Goal: Transaction & Acquisition: Purchase product/service

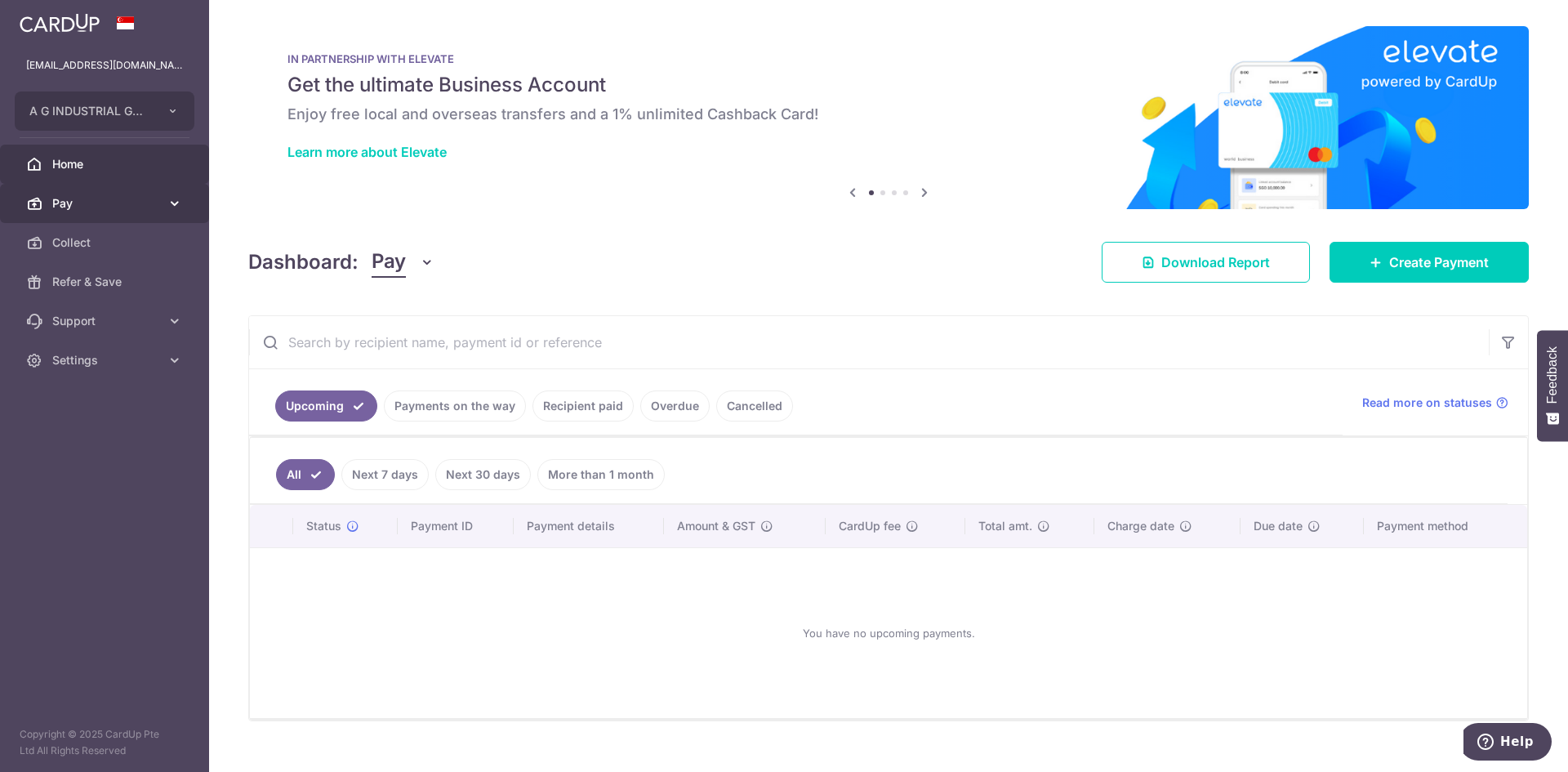
click at [89, 207] on span "Pay" at bounding box center [106, 203] width 108 height 16
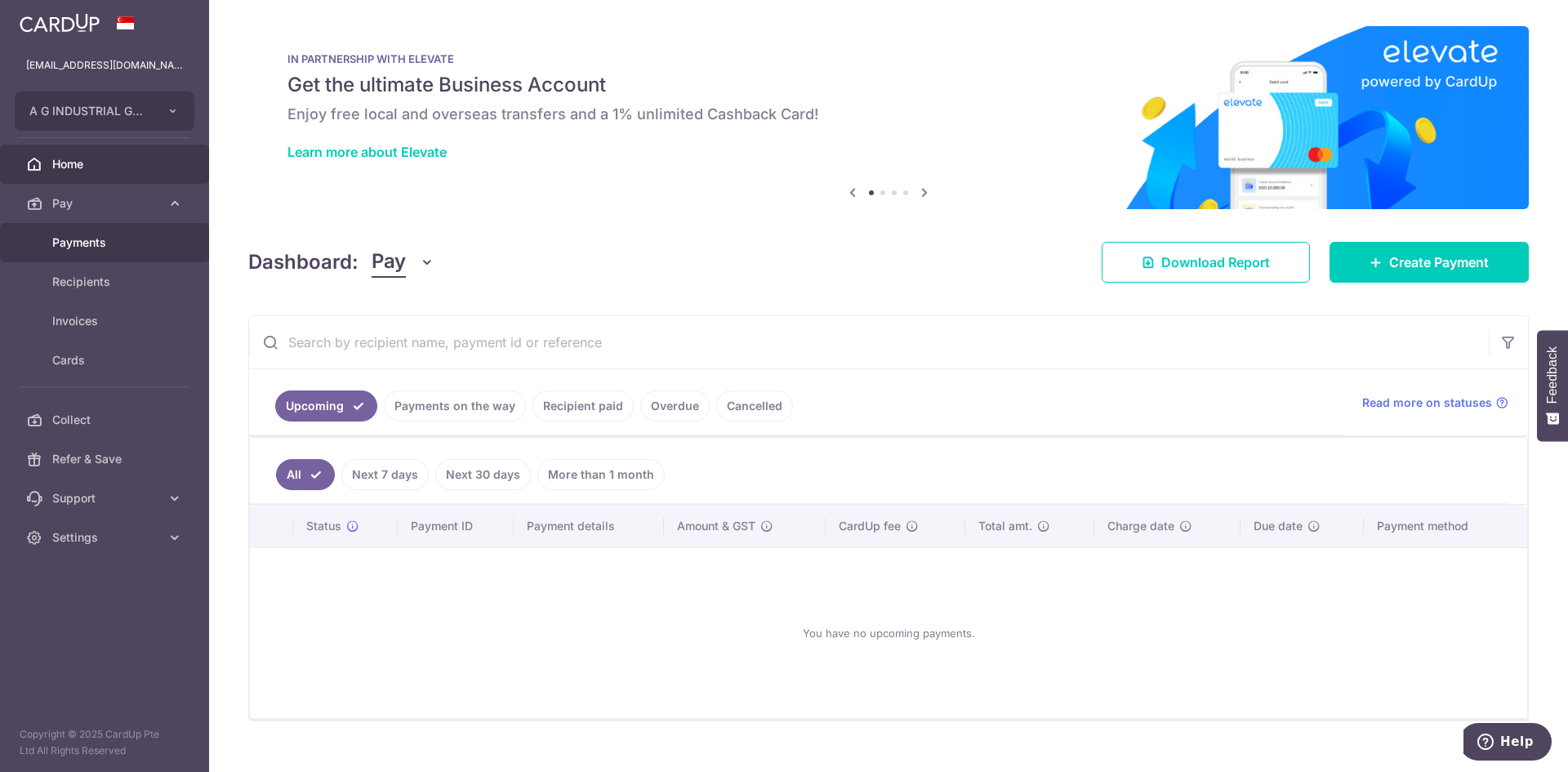
click at [110, 251] on link "Payments" at bounding box center [104, 243] width 209 height 40
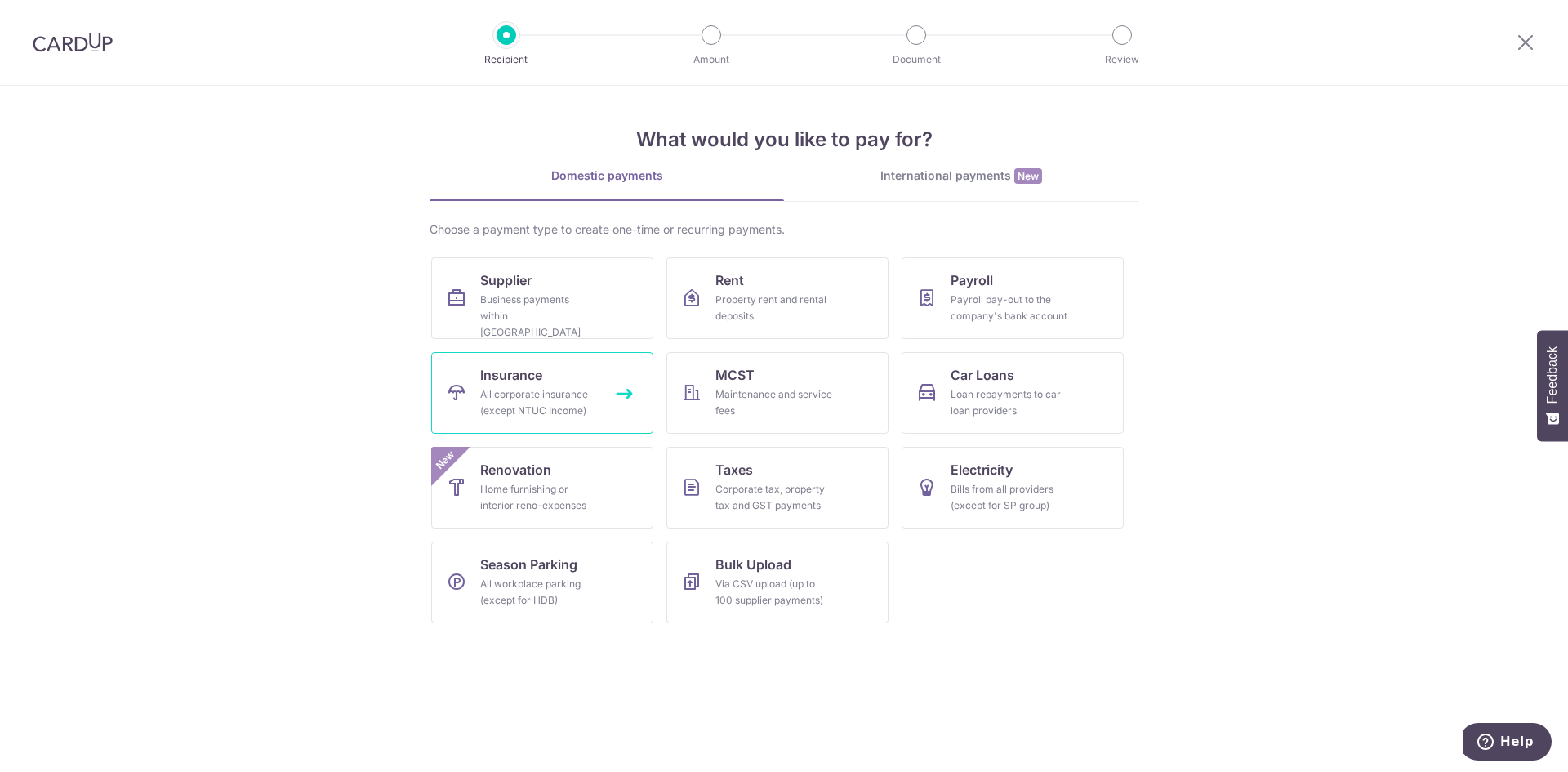
click at [558, 389] on div "All corporate insurance (except NTUC Income)" at bounding box center [539, 403] width 118 height 33
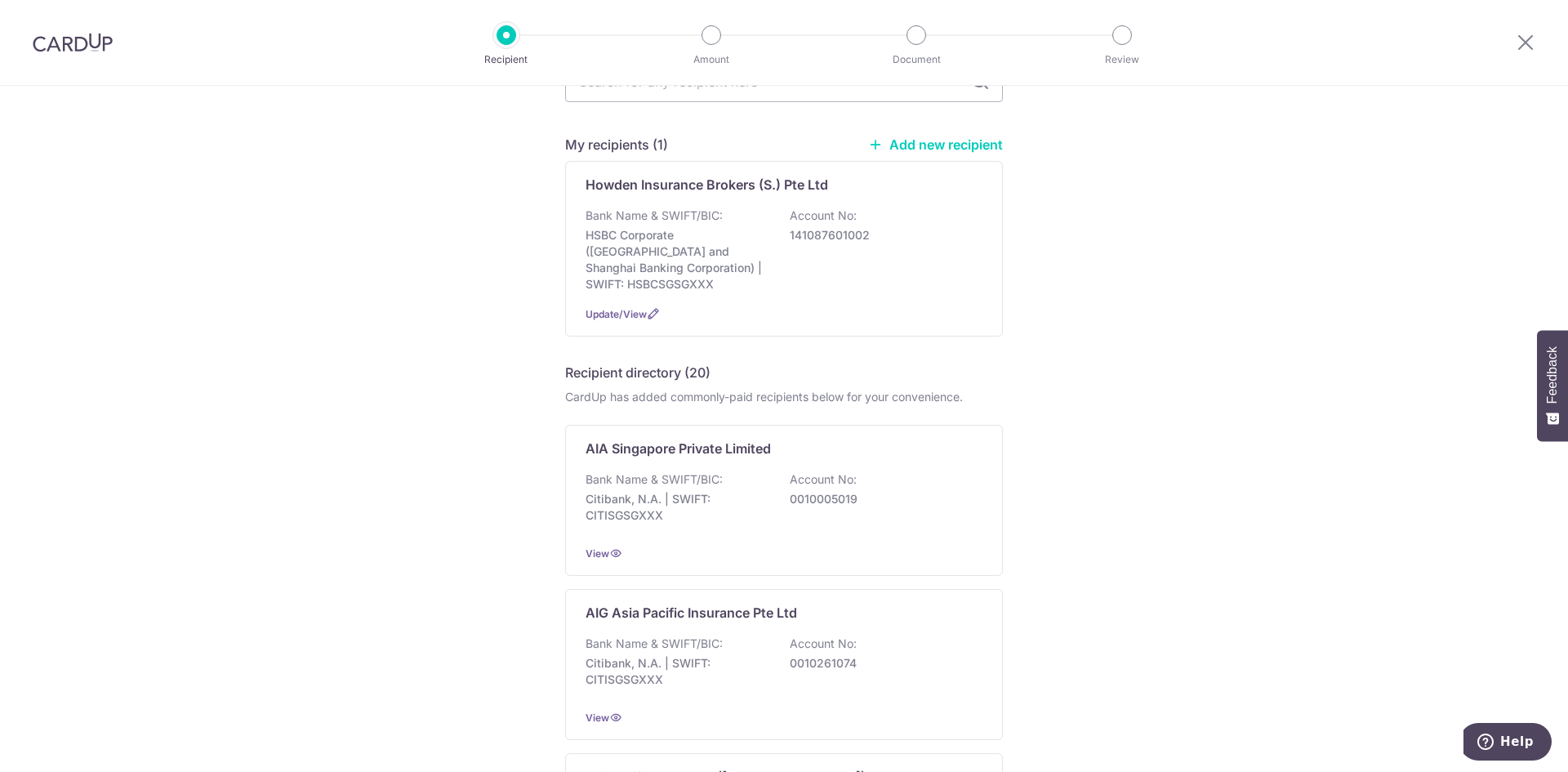
scroll to position [164, 0]
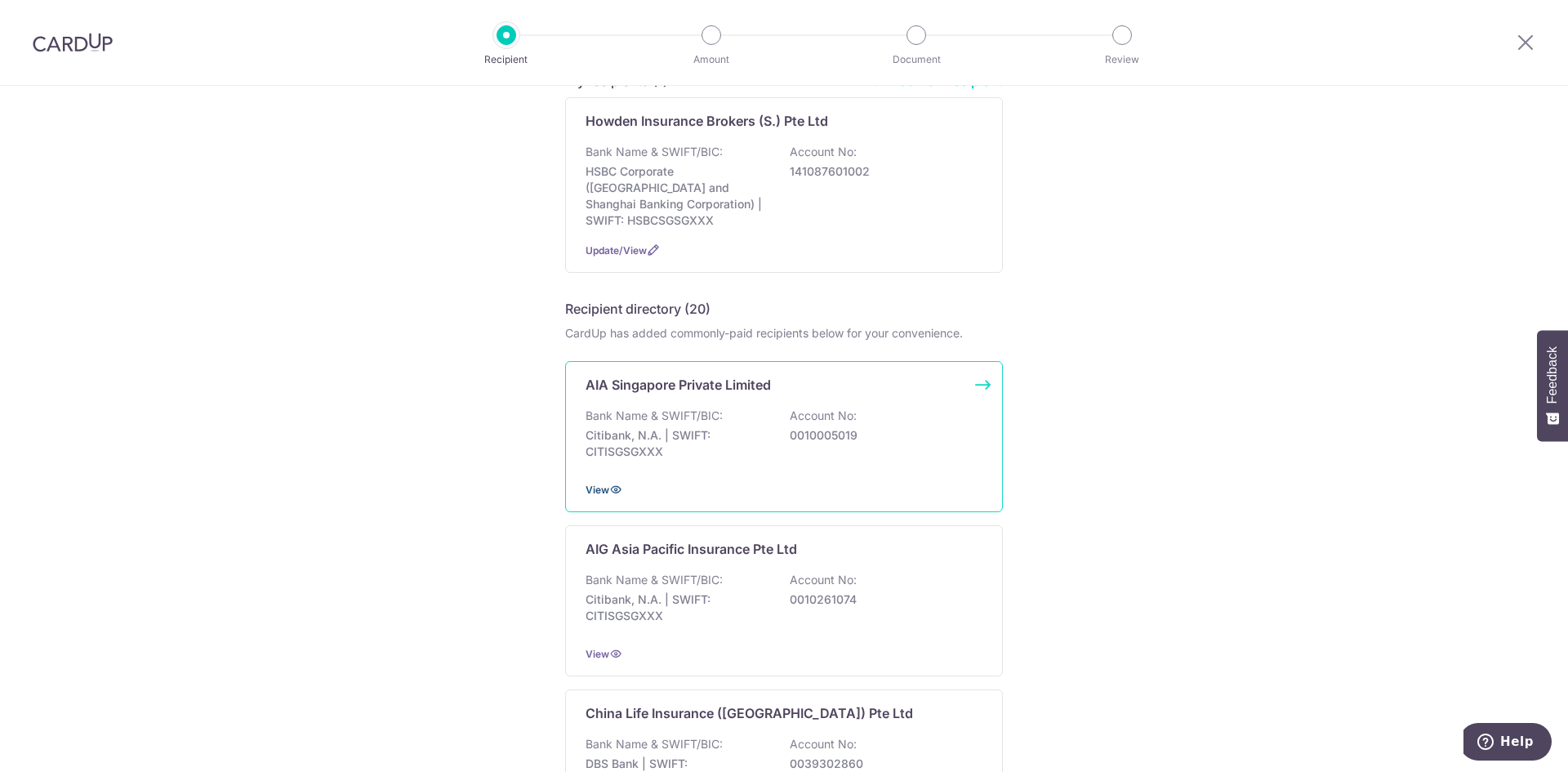
click at [592, 484] on span "View" at bounding box center [597, 490] width 24 height 13
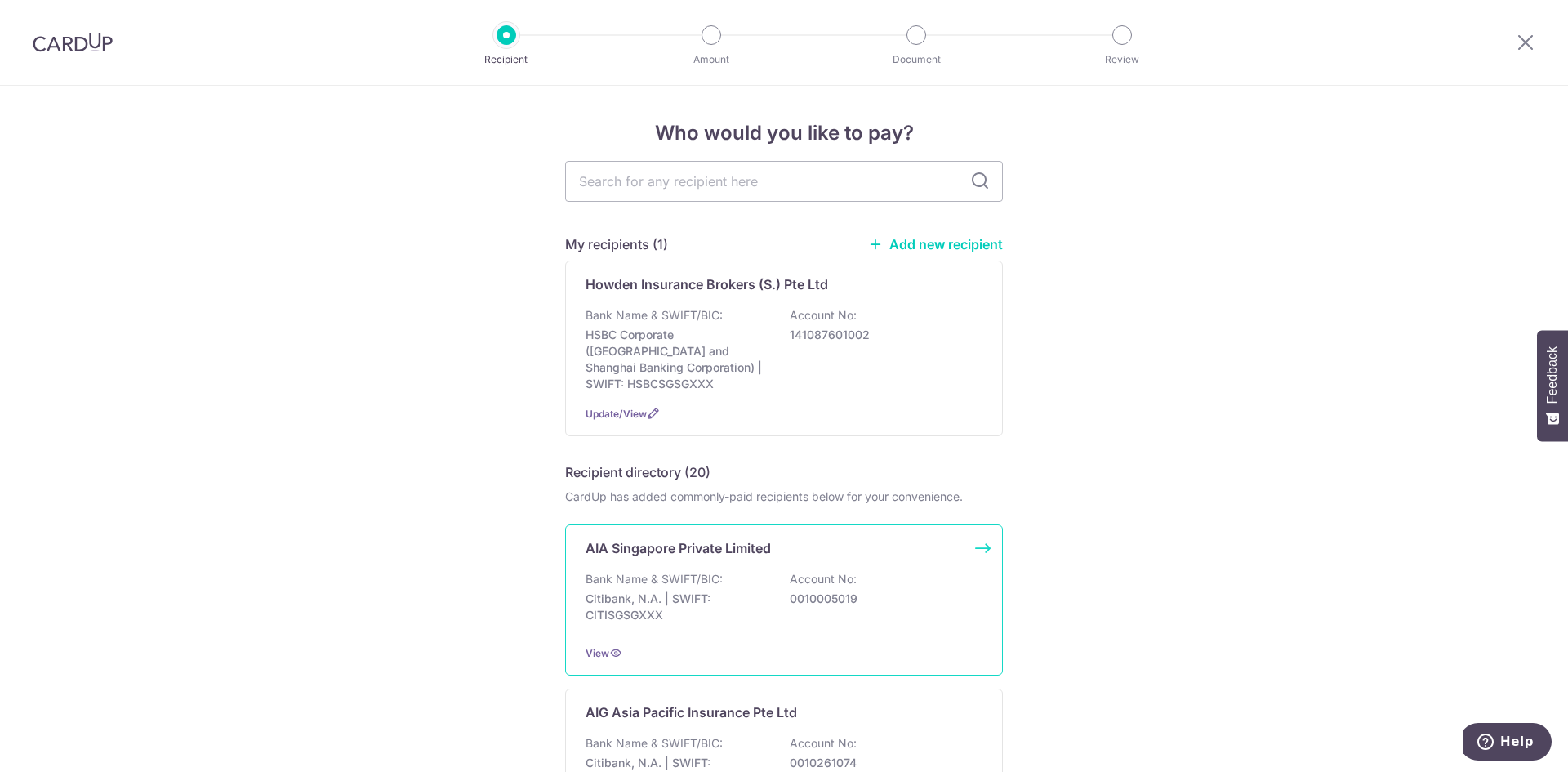
click at [781, 574] on div "Bank Name & SWIFT/BIC: Citibank, N.A. | SWIFT: CITISGSGXXX Account No: 00100050…" at bounding box center [784, 602] width 397 height 61
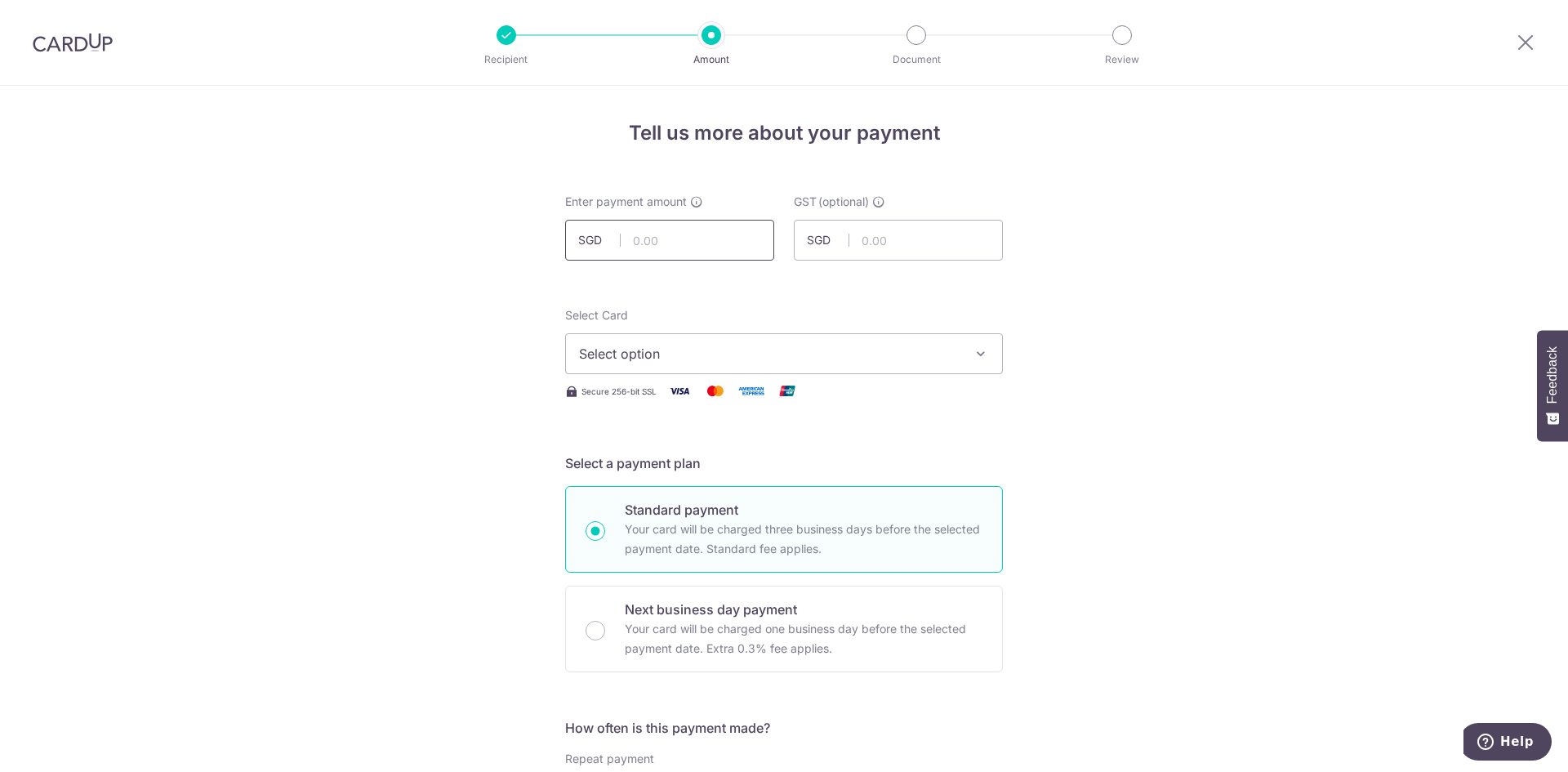
click at [676, 244] on input "text" at bounding box center [670, 240] width 209 height 40
type input "12,872.36"
click at [790, 350] on span "Select option" at bounding box center [769, 353] width 381 height 19
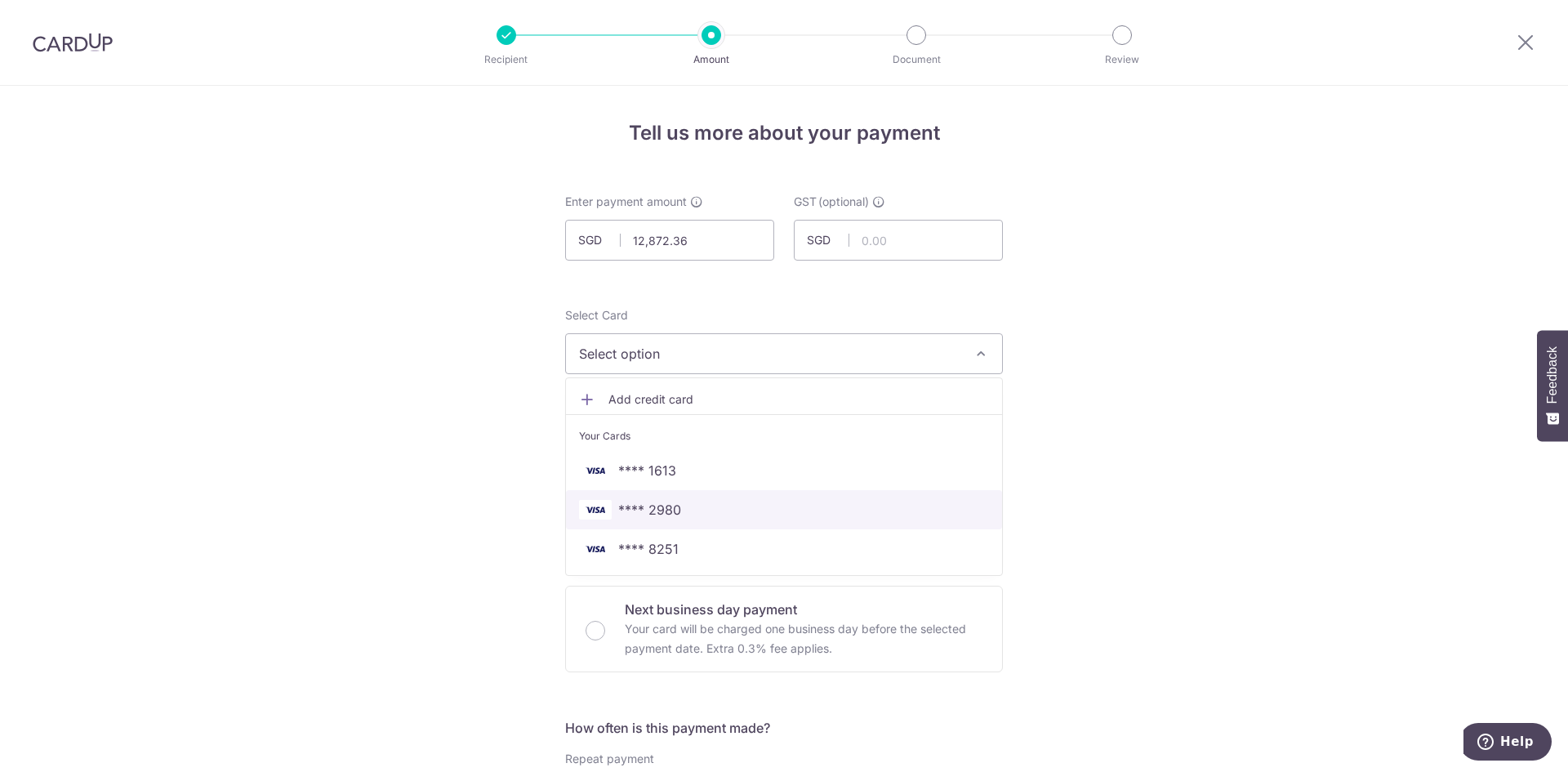
click at [783, 507] on span "**** 2980" at bounding box center [784, 509] width 410 height 19
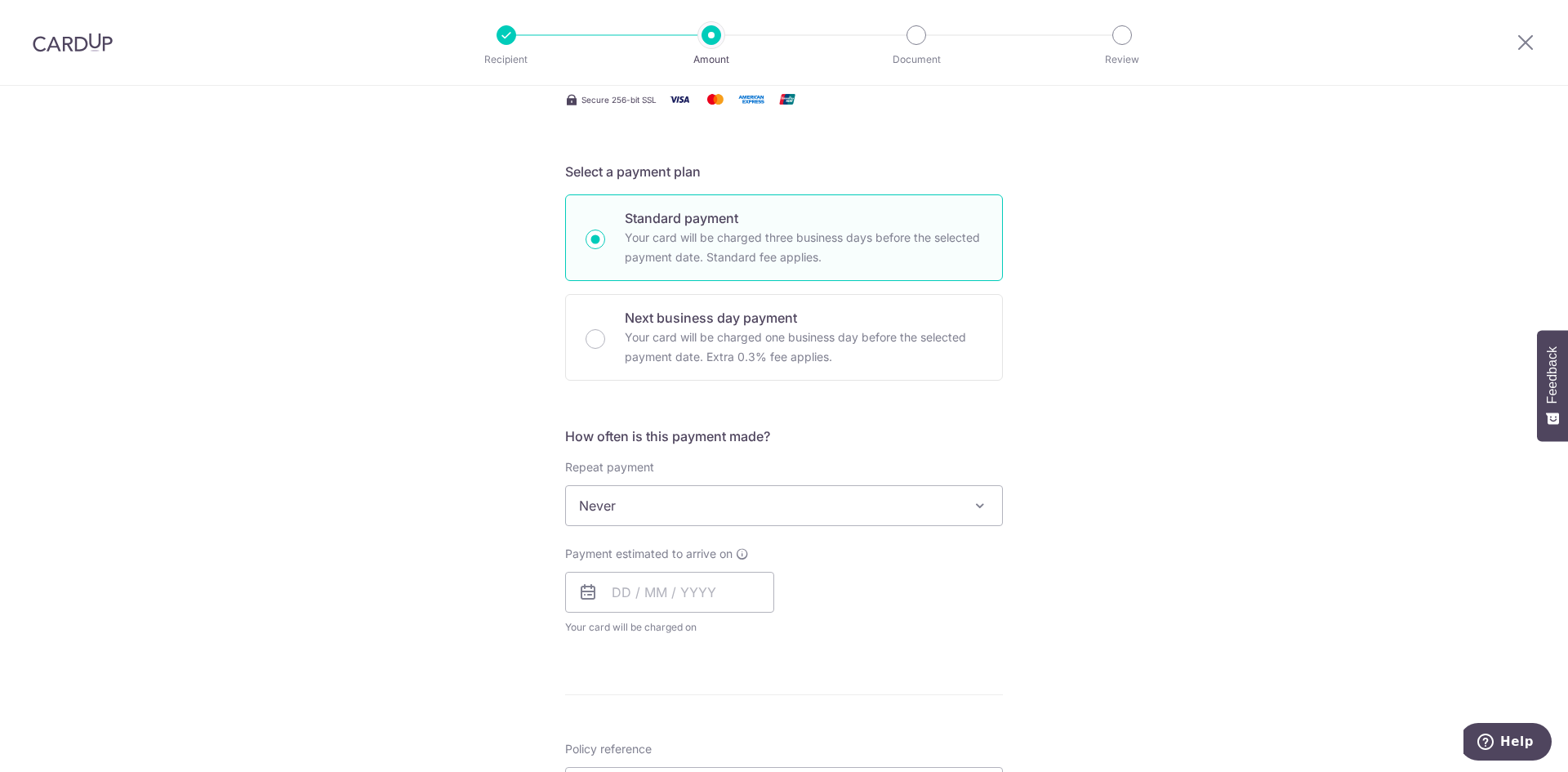
scroll to position [327, 0]
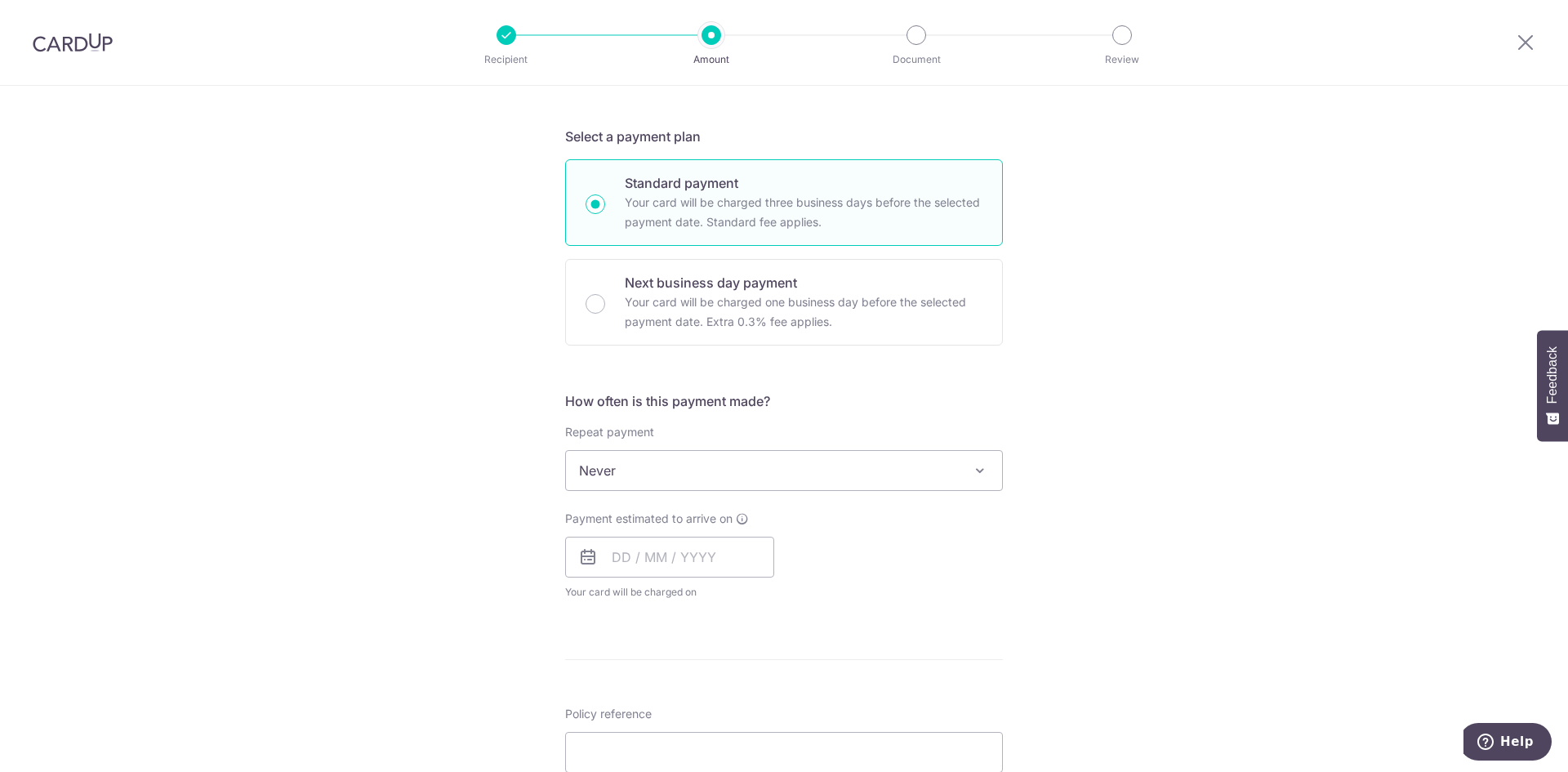
click at [626, 474] on span "Never" at bounding box center [784, 470] width 436 height 40
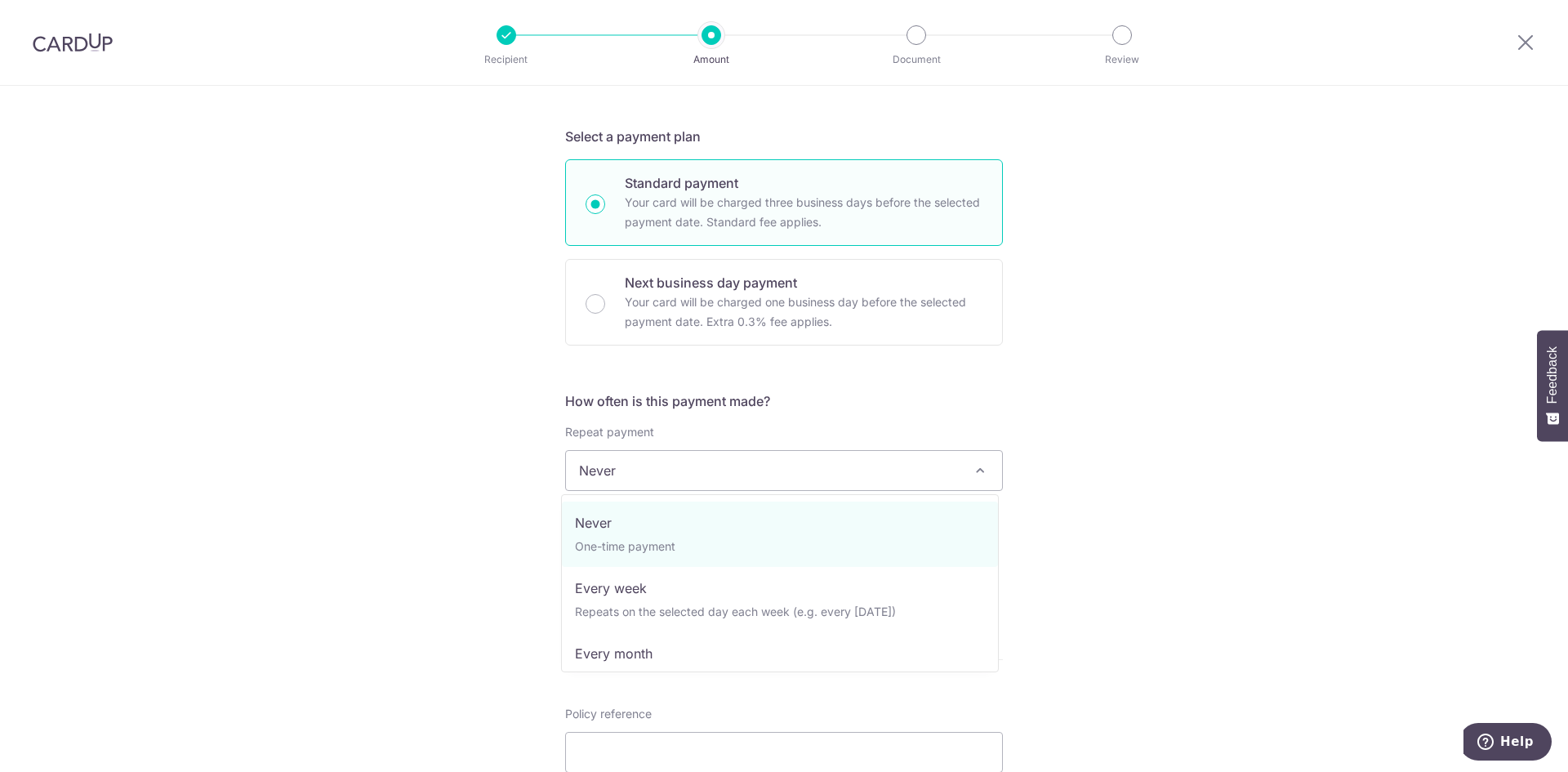
click at [1314, 459] on div "Tell us more about your payment Enter payment amount SGD 12,872.36 12872.36 GST…" at bounding box center [784, 553] width 1568 height 1588
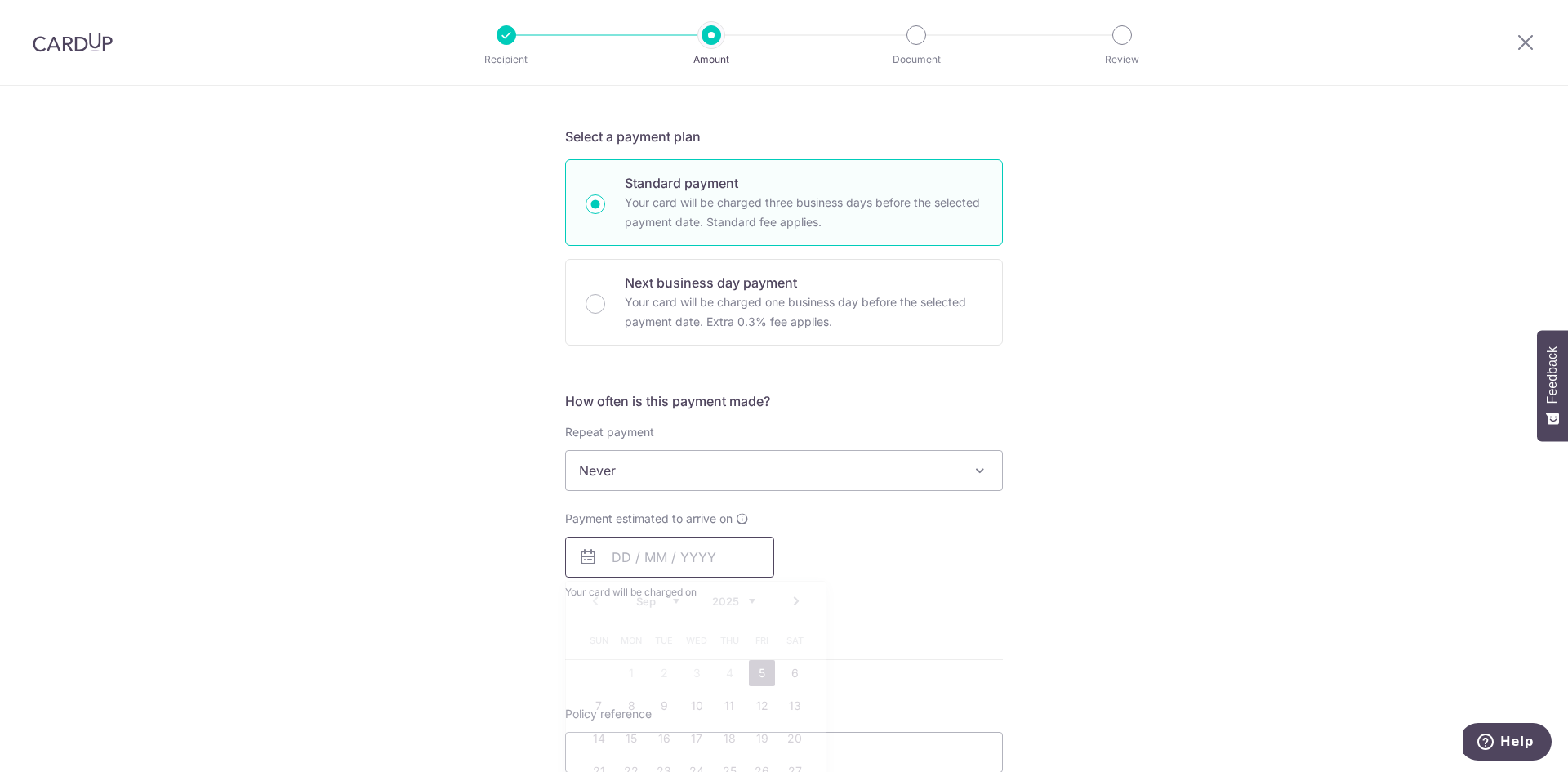
click at [613, 552] on input "text" at bounding box center [670, 557] width 209 height 40
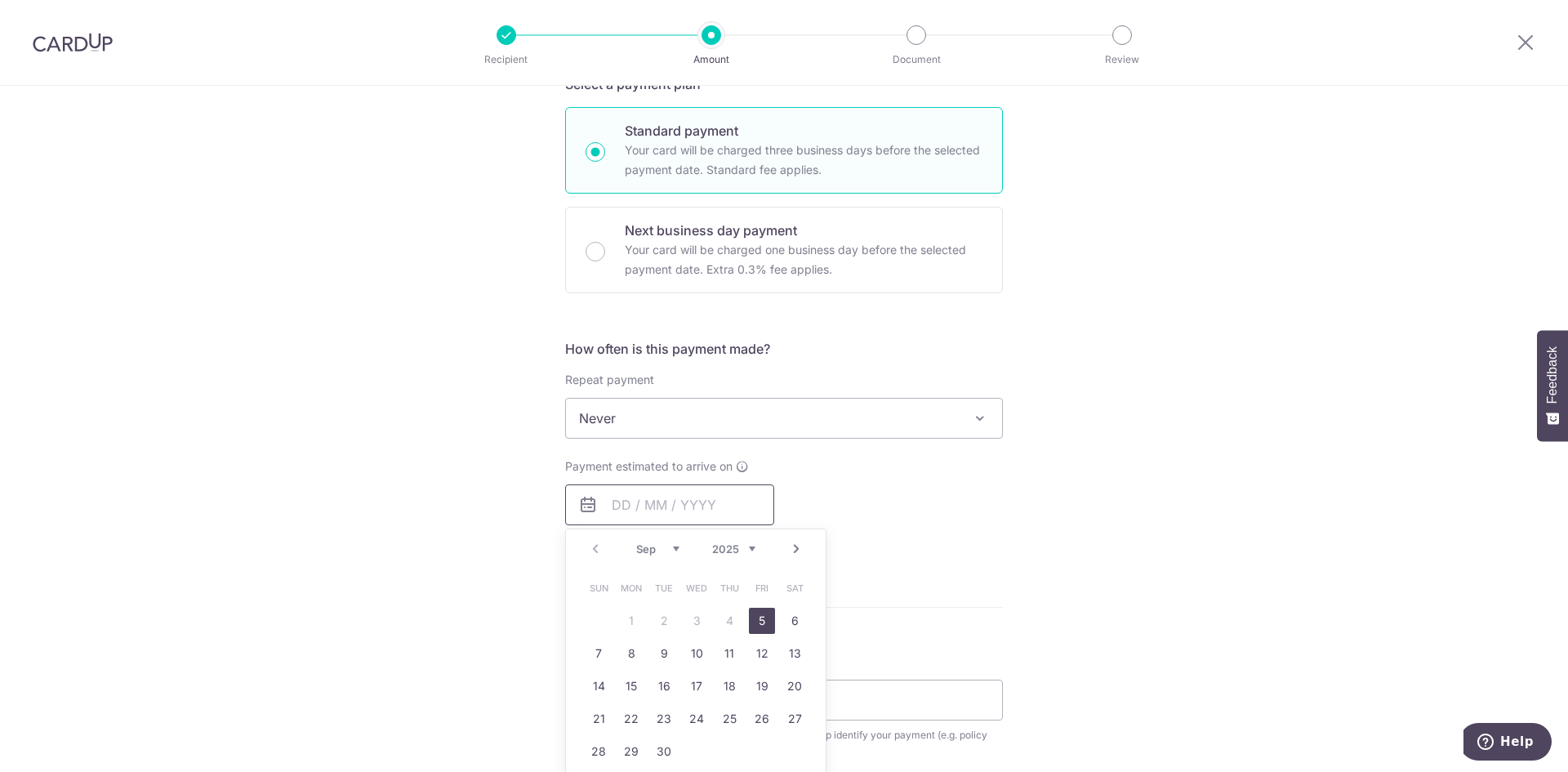
scroll to position [409, 0]
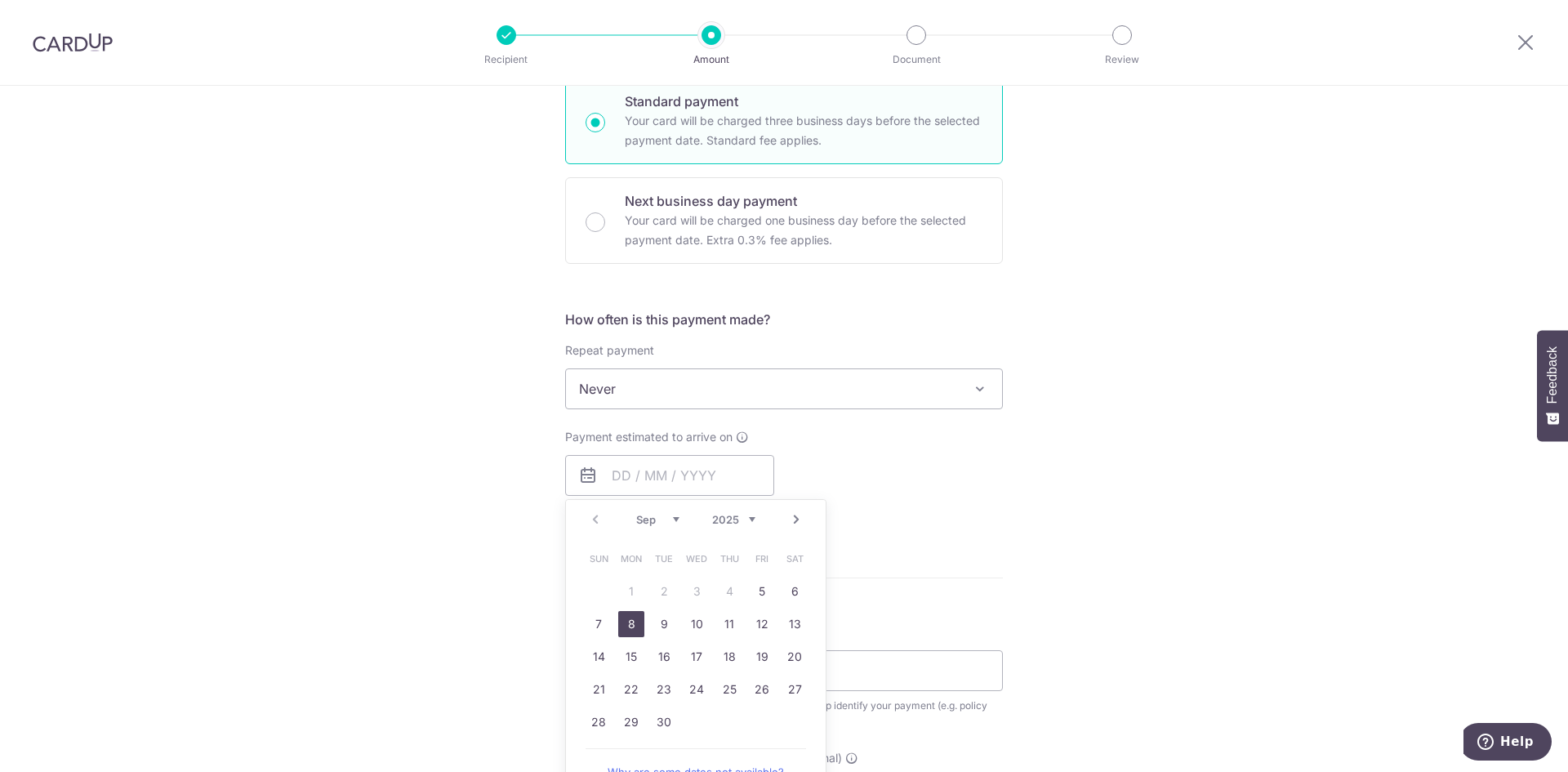
click at [623, 625] on link "8" at bounding box center [631, 624] width 26 height 26
type input "08/09/2025"
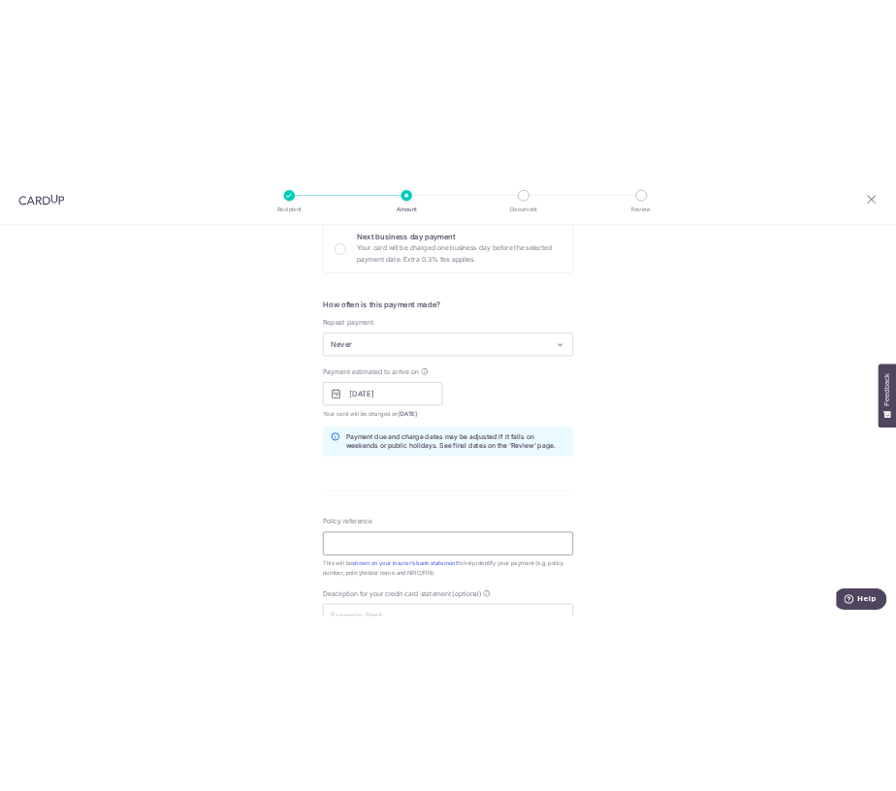
scroll to position [776, 0]
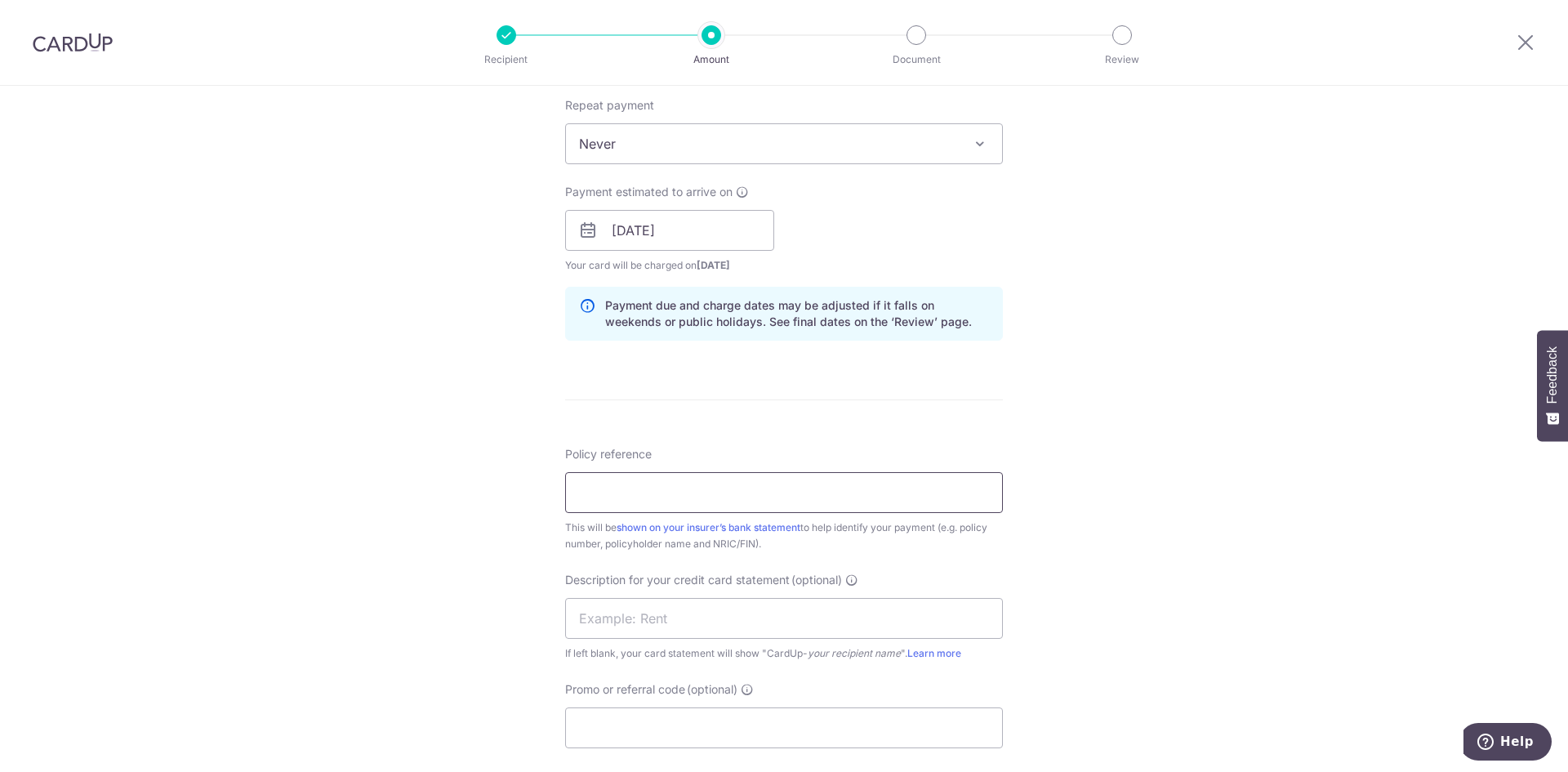
click at [652, 485] on input "Policy reference" at bounding box center [784, 492] width 438 height 40
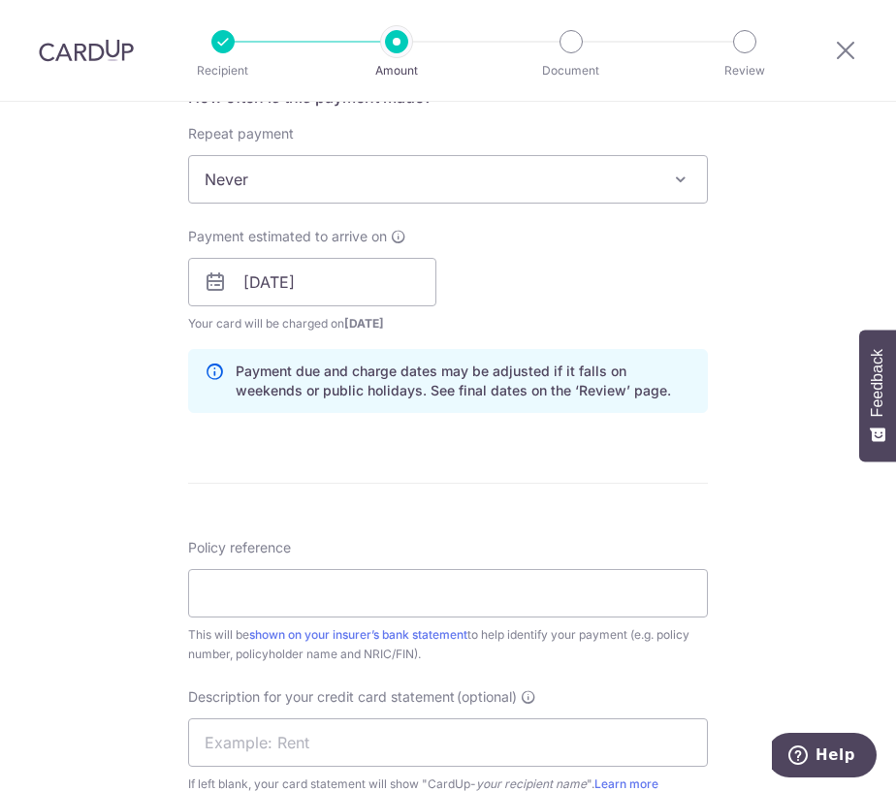
click at [231, 618] on div "Policy reference This will be shown on your insurer’s bank statement to help id…" at bounding box center [448, 601] width 520 height 126
click at [223, 604] on input "Policy reference" at bounding box center [448, 593] width 520 height 48
click at [267, 589] on input "Policy reference" at bounding box center [448, 593] width 520 height 48
drag, startPoint x: 319, startPoint y: 586, endPoint x: 114, endPoint y: 587, distance: 204.5
click at [114, 587] on div "Tell us more about your payment Enter payment amount SGD 12,872.36 12872.36 GST…" at bounding box center [448, 312] width 896 height 1972
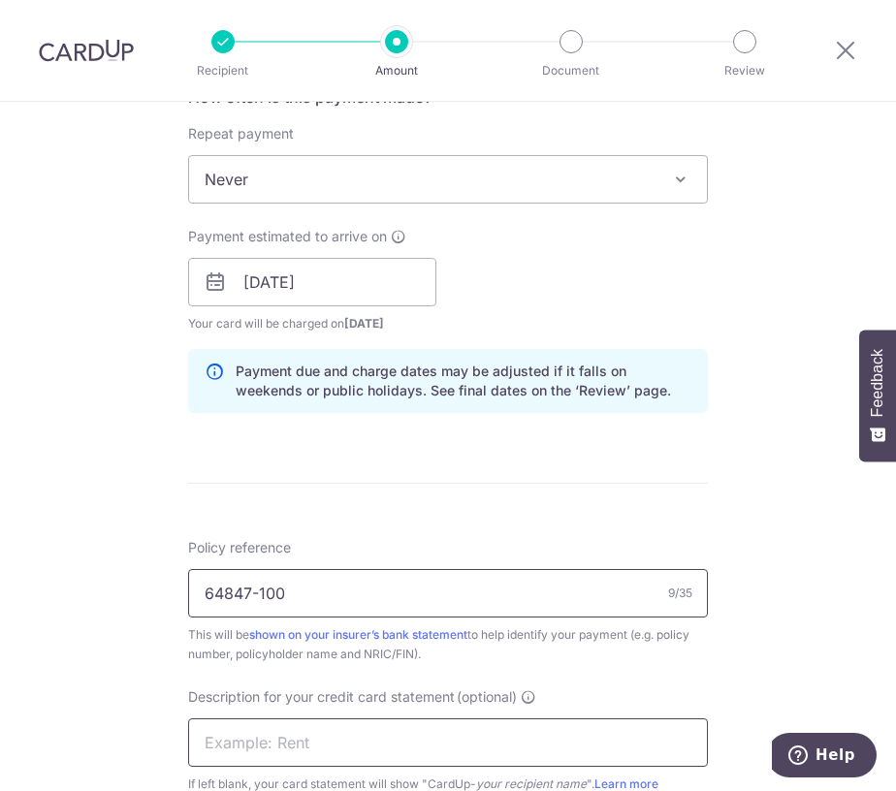
type input "64847-100"
click at [231, 738] on input "text" at bounding box center [448, 742] width 520 height 48
type input "a"
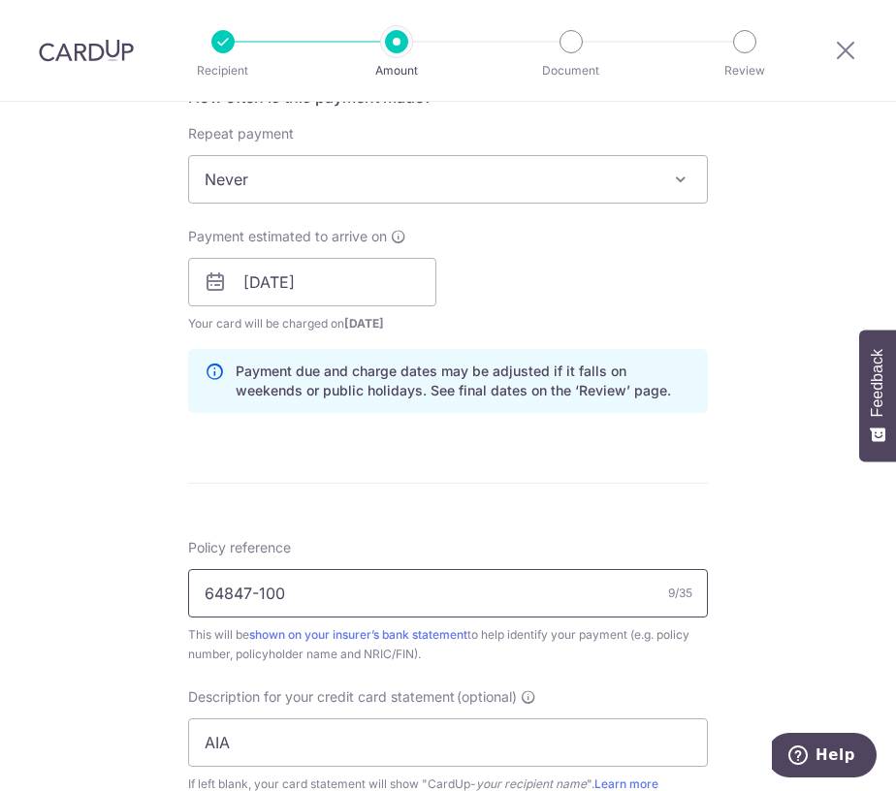
drag, startPoint x: 304, startPoint y: 596, endPoint x: 95, endPoint y: 600, distance: 209.4
click at [95, 600] on div "Tell us more about your payment Enter payment amount SGD 12,872.36 12872.36 GST…" at bounding box center [448, 312] width 896 height 1972
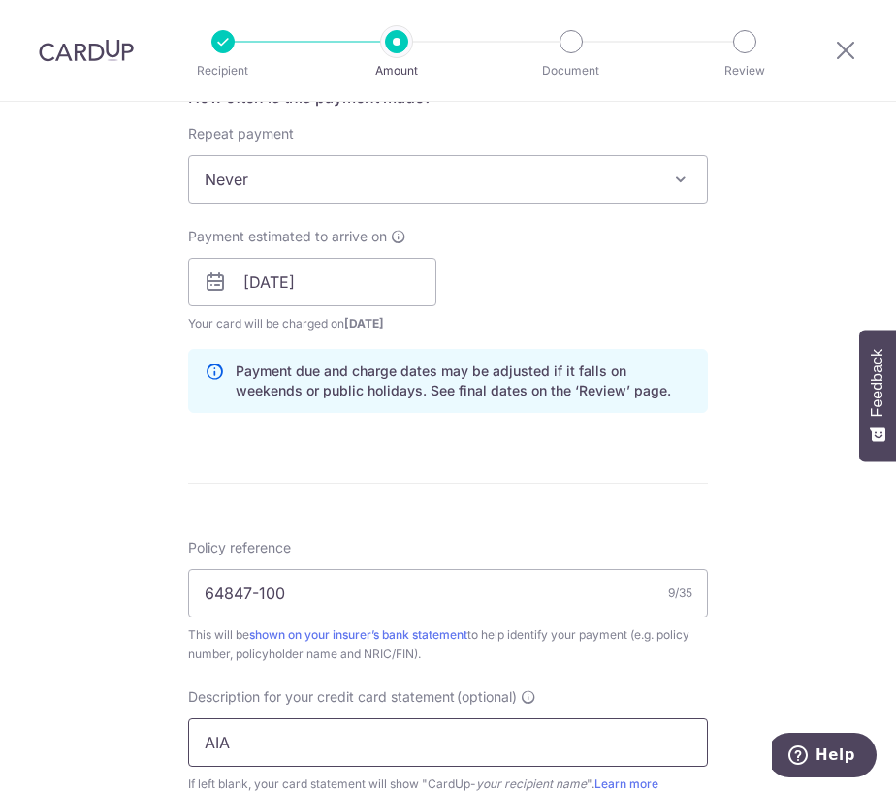
click at [296, 751] on input "AIA" at bounding box center [448, 742] width 520 height 48
paste input "64847-100"
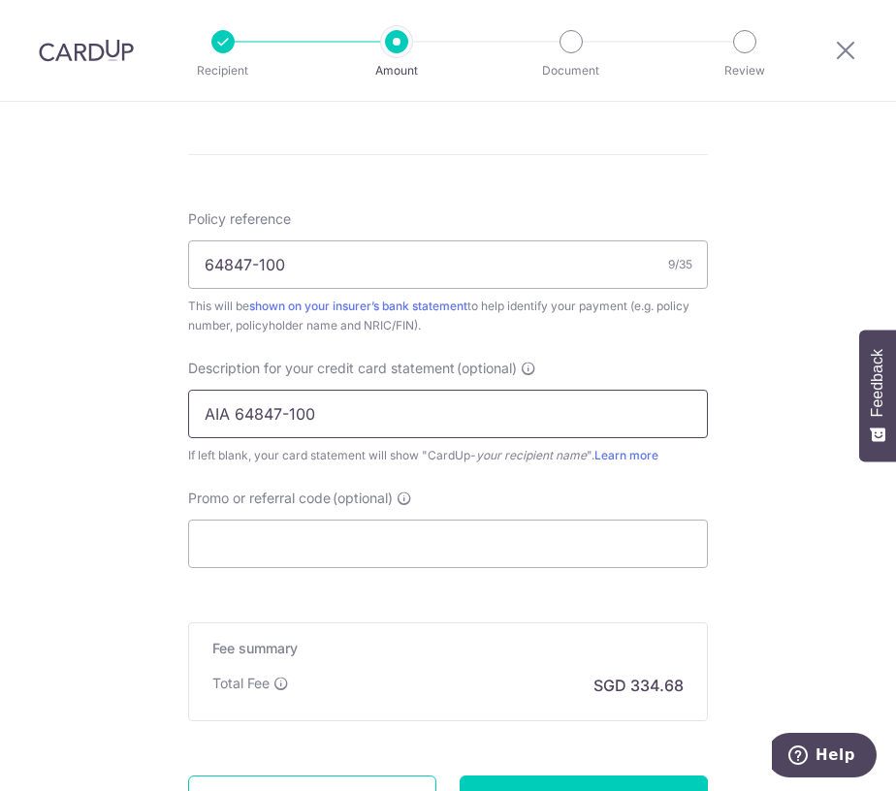
scroll to position [1163, 0]
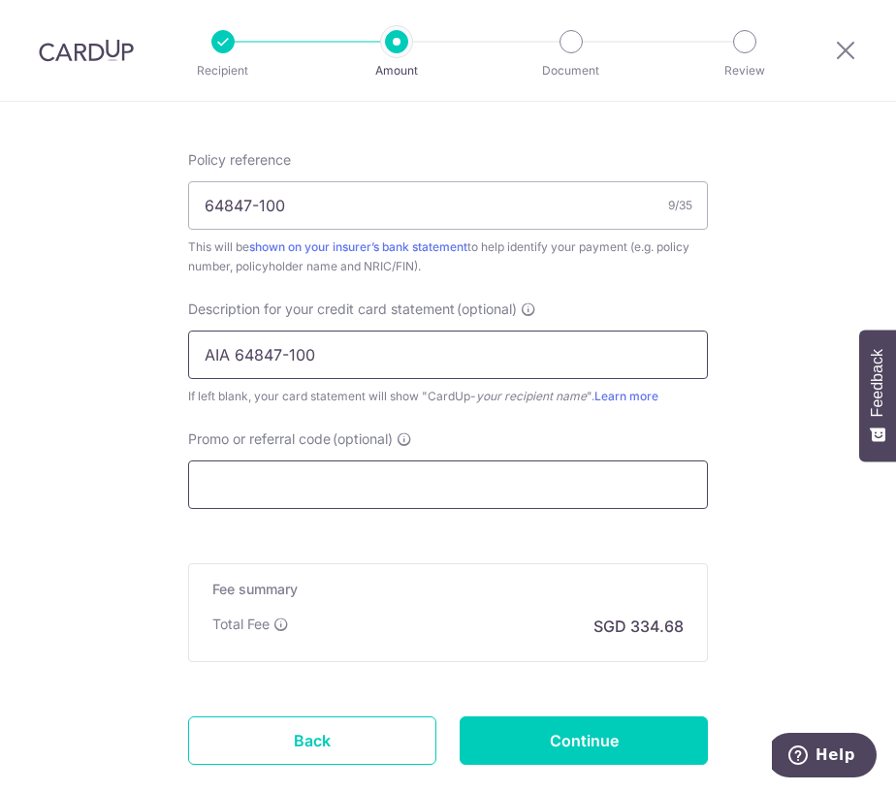
type input "AIA 64847-100"
click at [329, 491] on input "Promo or referral code (optional)" at bounding box center [448, 484] width 520 height 48
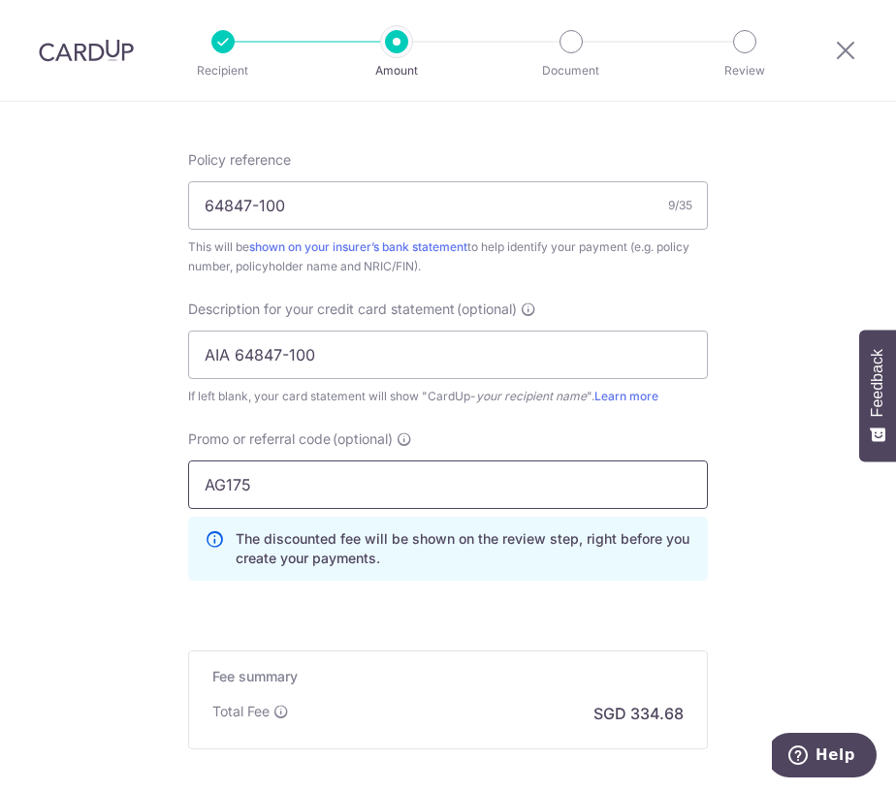
type input "AG175"
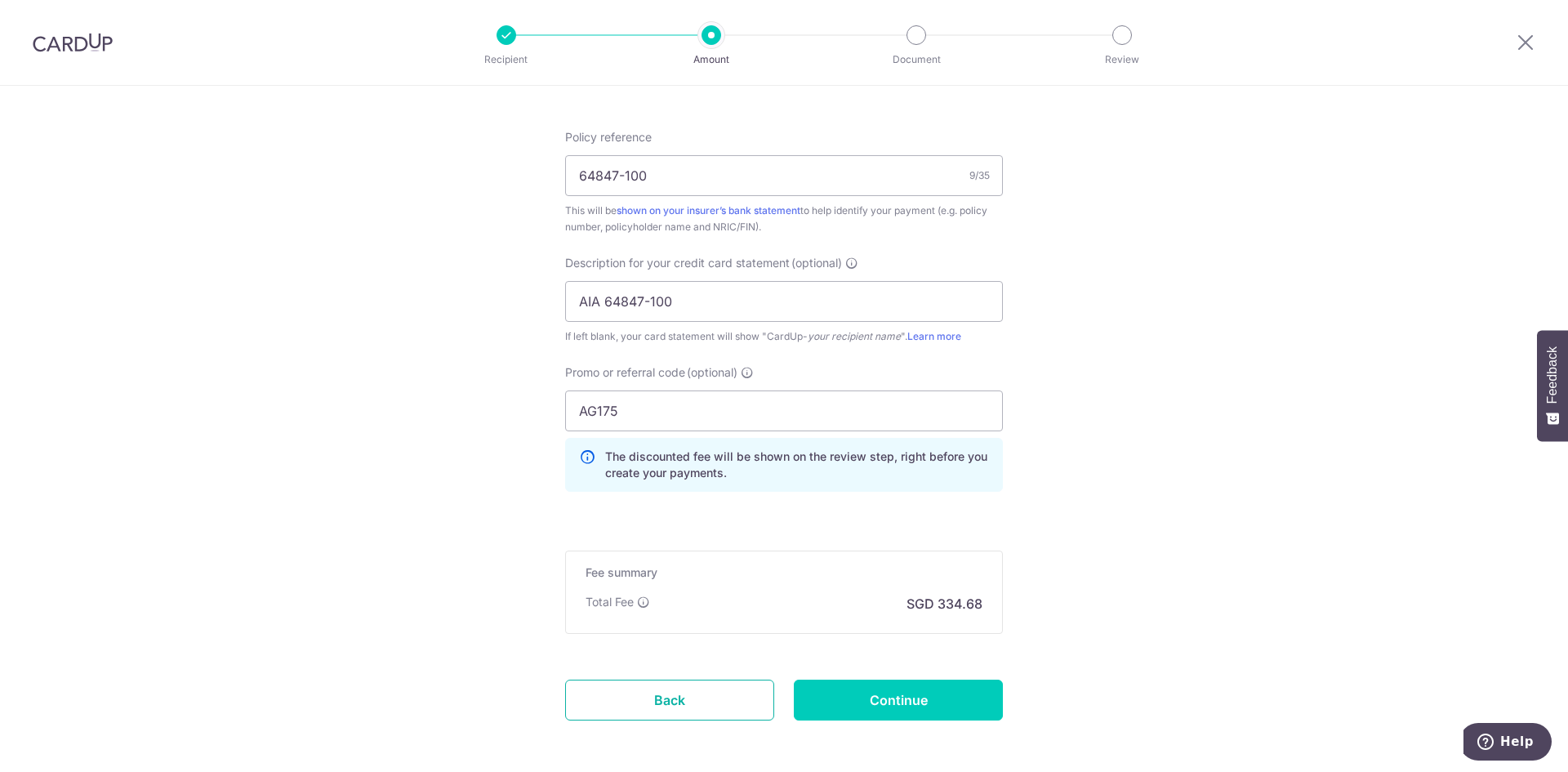
scroll to position [1042, 0]
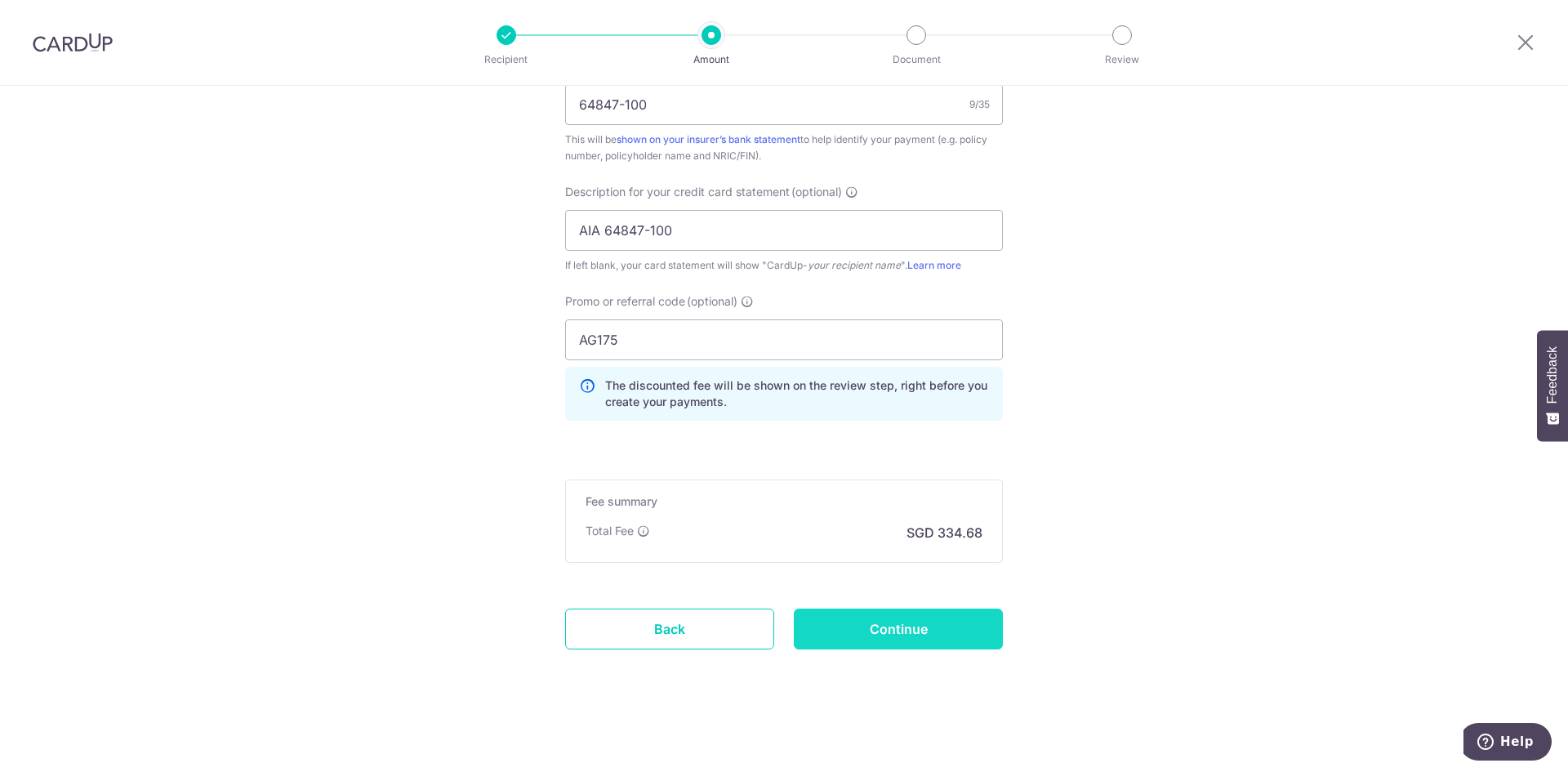
click at [910, 647] on input "Continue" at bounding box center [898, 629] width 209 height 40
type input "Create Schedule"
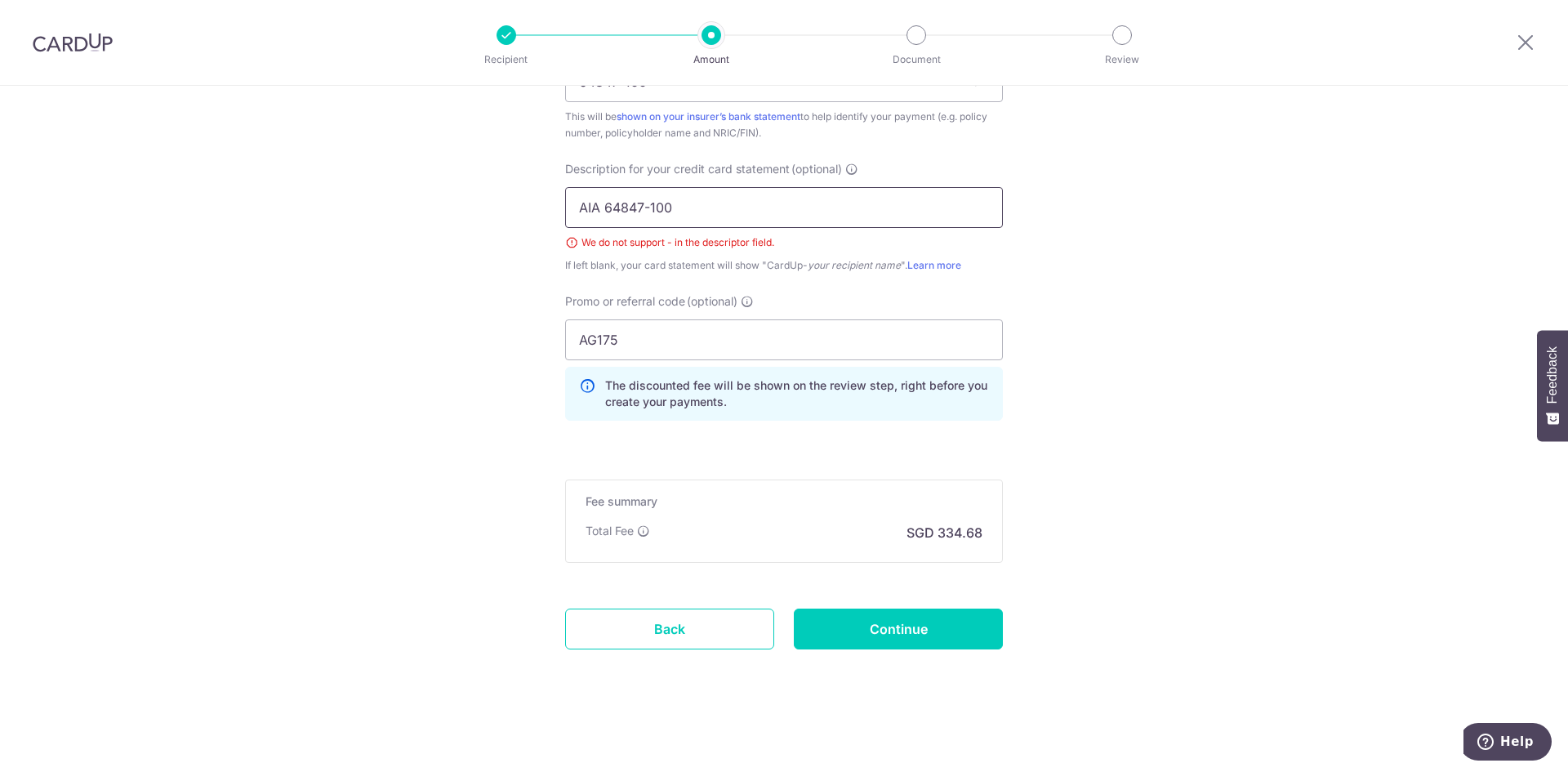
drag, startPoint x: 716, startPoint y: 201, endPoint x: 662, endPoint y: 201, distance: 54.0
click at [714, 201] on input "AIA 64847-100" at bounding box center [784, 207] width 438 height 40
click at [649, 205] on input "AIA 64847-100" at bounding box center [784, 207] width 438 height 40
type input "AIA 64847"
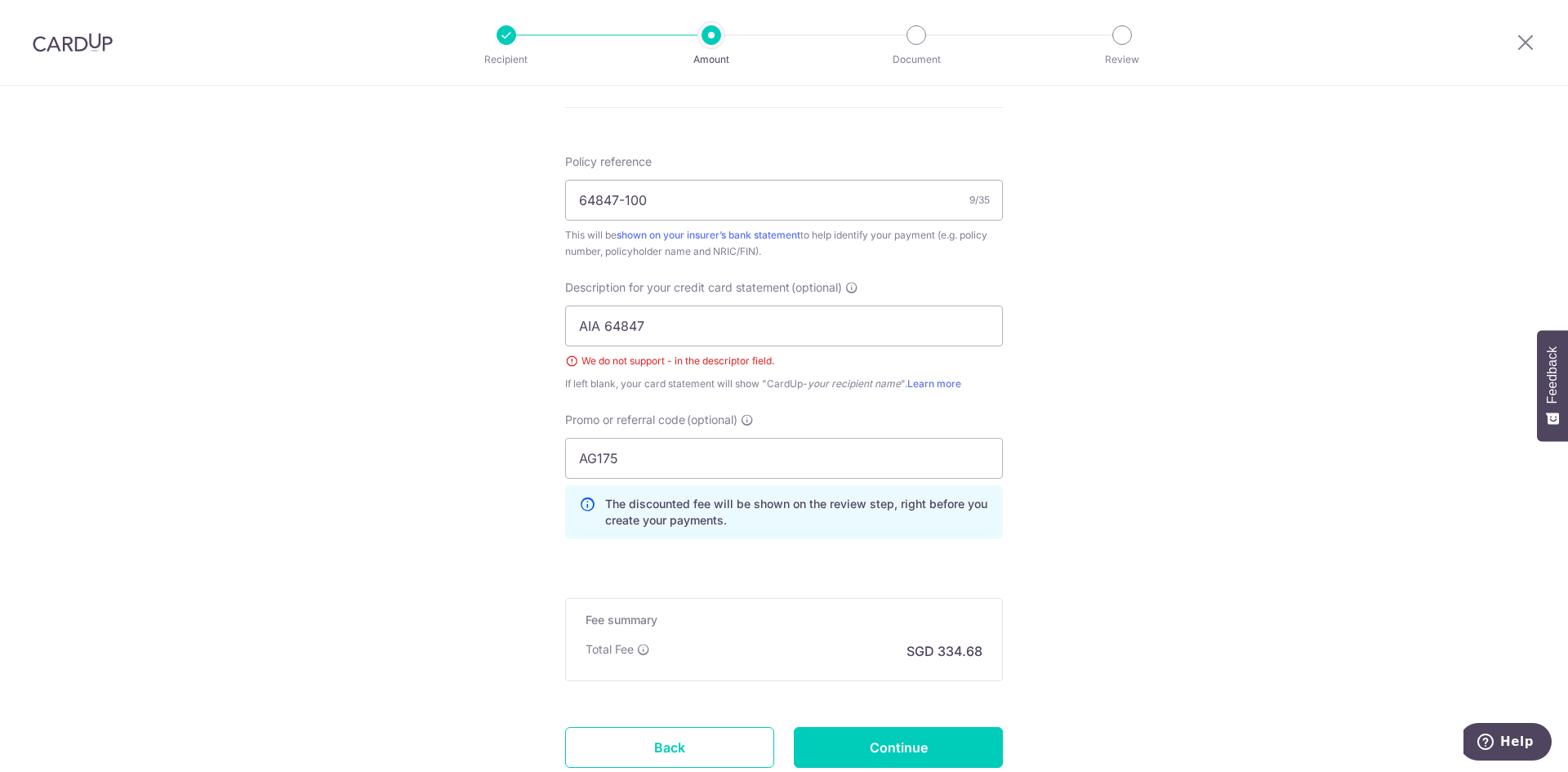
scroll to position [1064, 0]
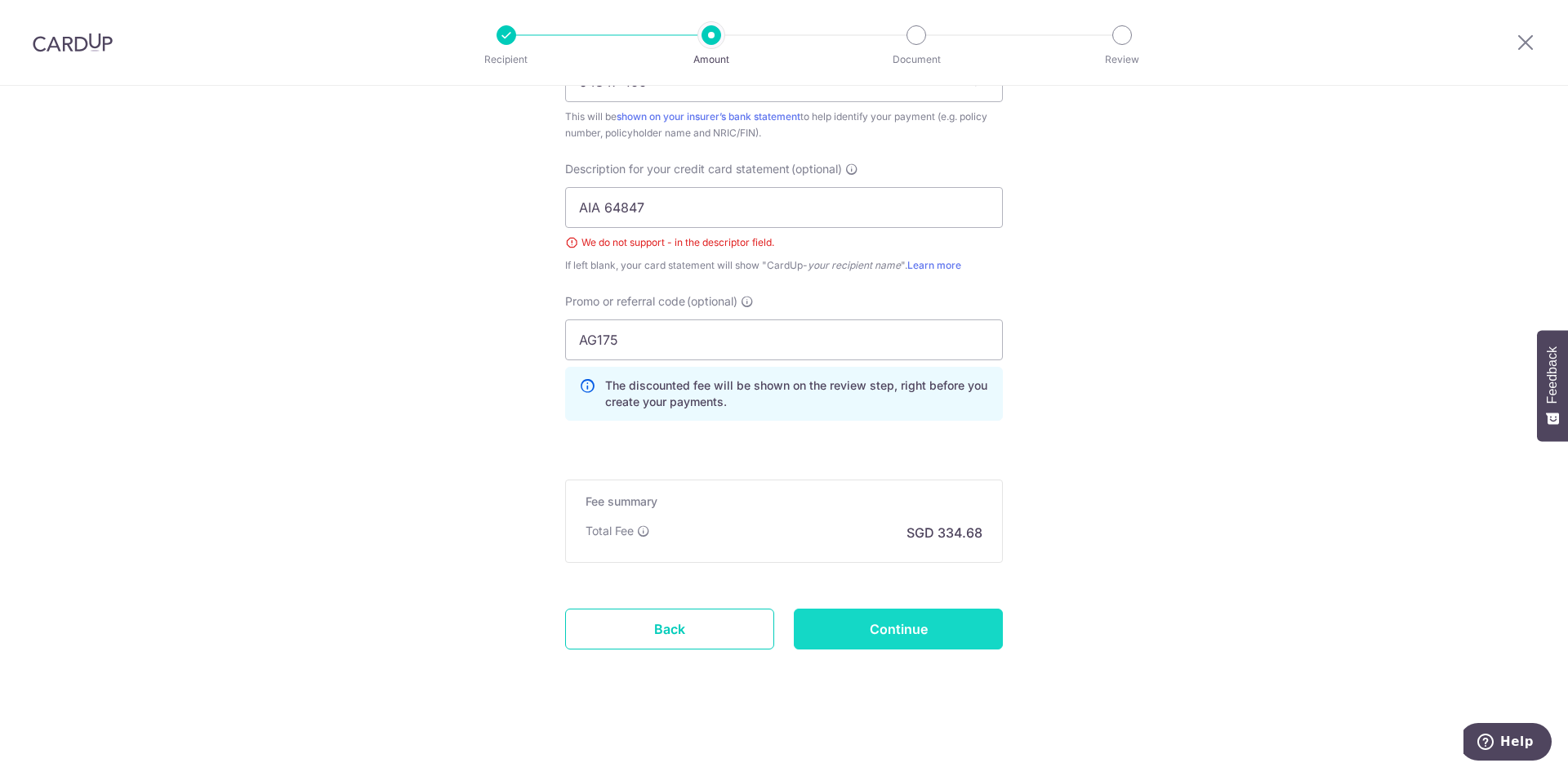
click at [938, 625] on input "Continue" at bounding box center [898, 629] width 209 height 40
type input "Create Schedule"
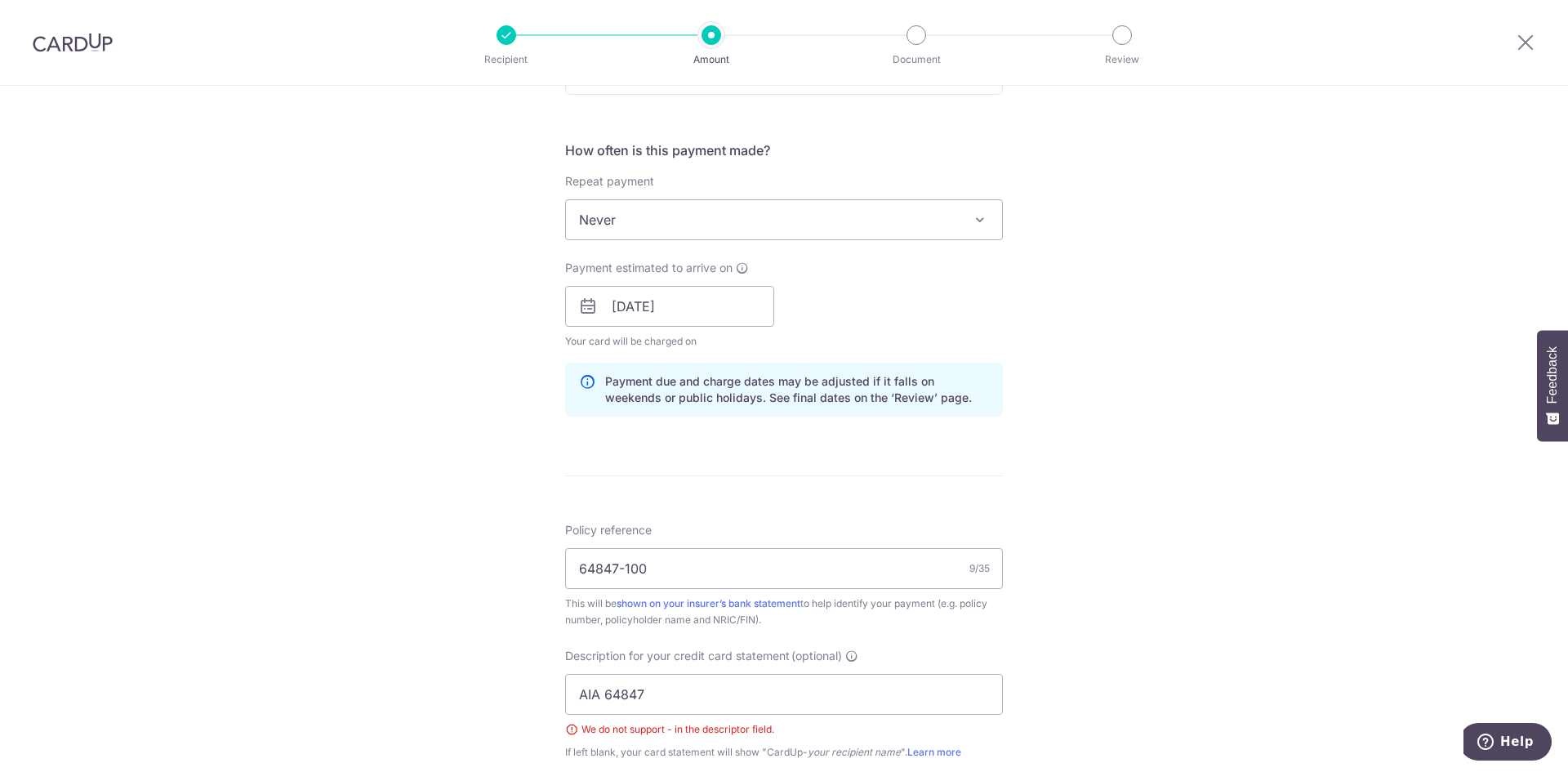
scroll to position [574, 0]
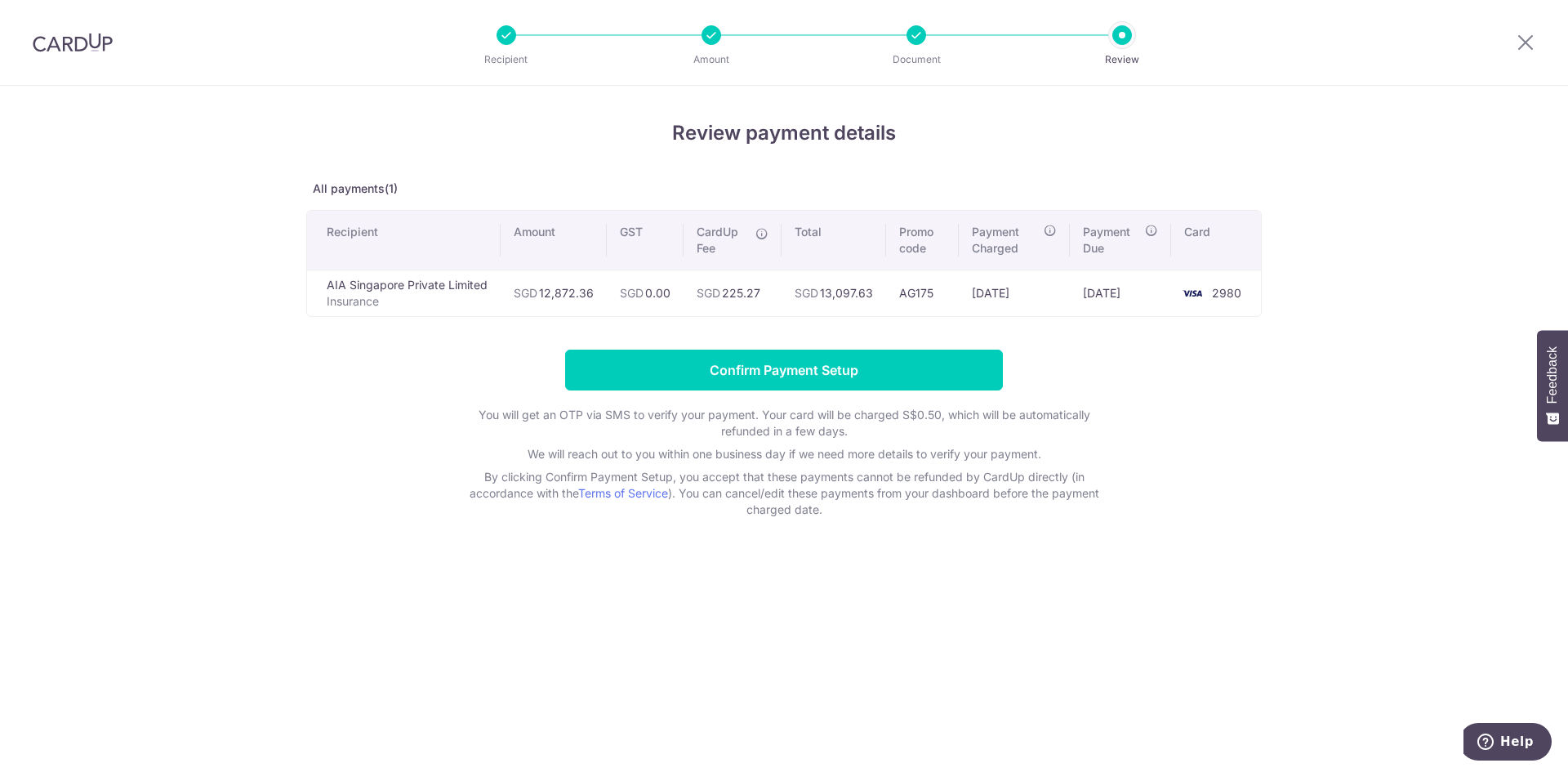
click at [1535, 38] on div at bounding box center [1525, 42] width 85 height 85
drag, startPoint x: 1527, startPoint y: 44, endPoint x: 849, endPoint y: 115, distance: 681.7
click at [1527, 44] on icon at bounding box center [1525, 42] width 19 height 20
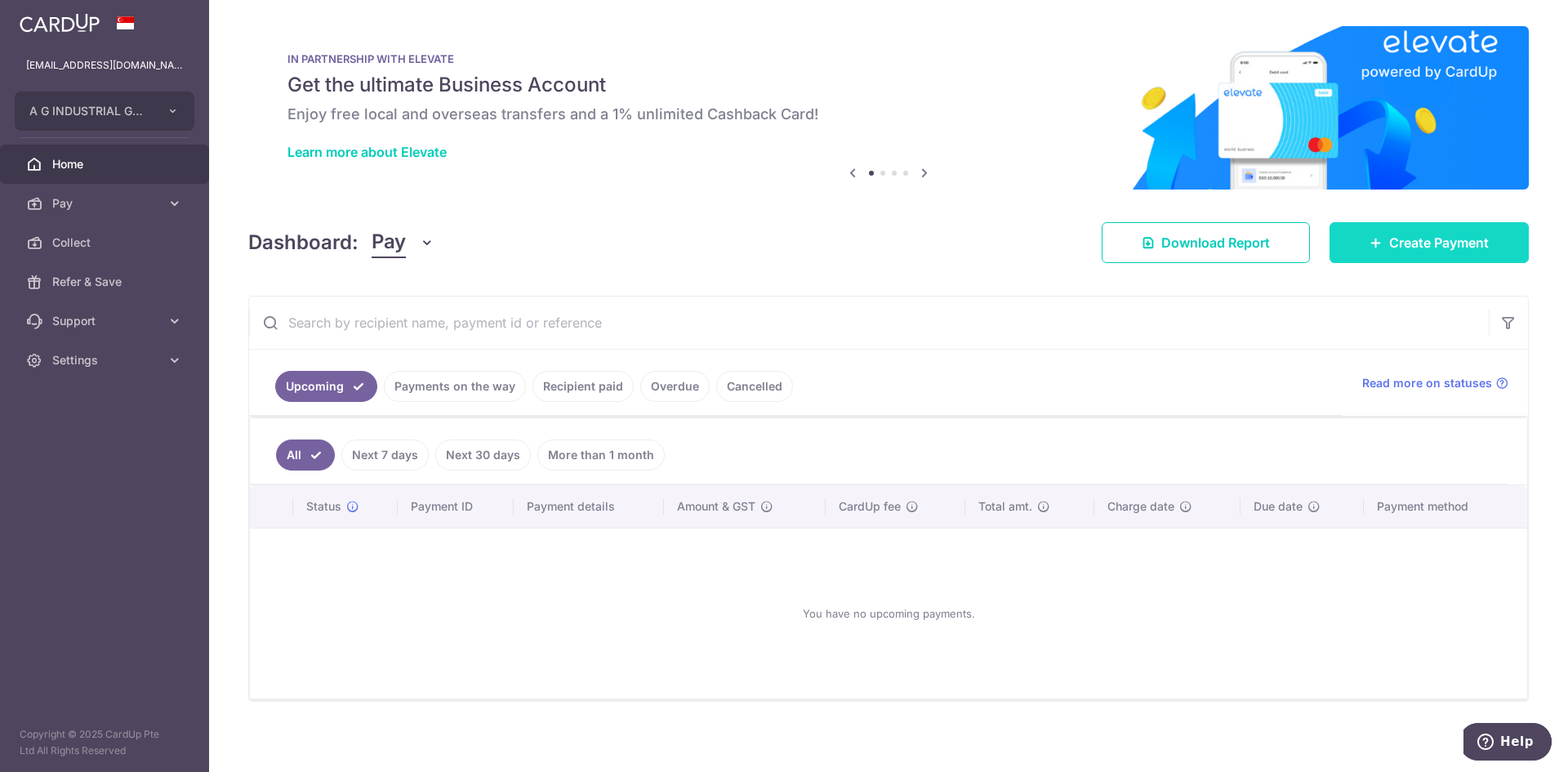
click at [1389, 246] on span "Create Payment" at bounding box center [1439, 242] width 99 height 19
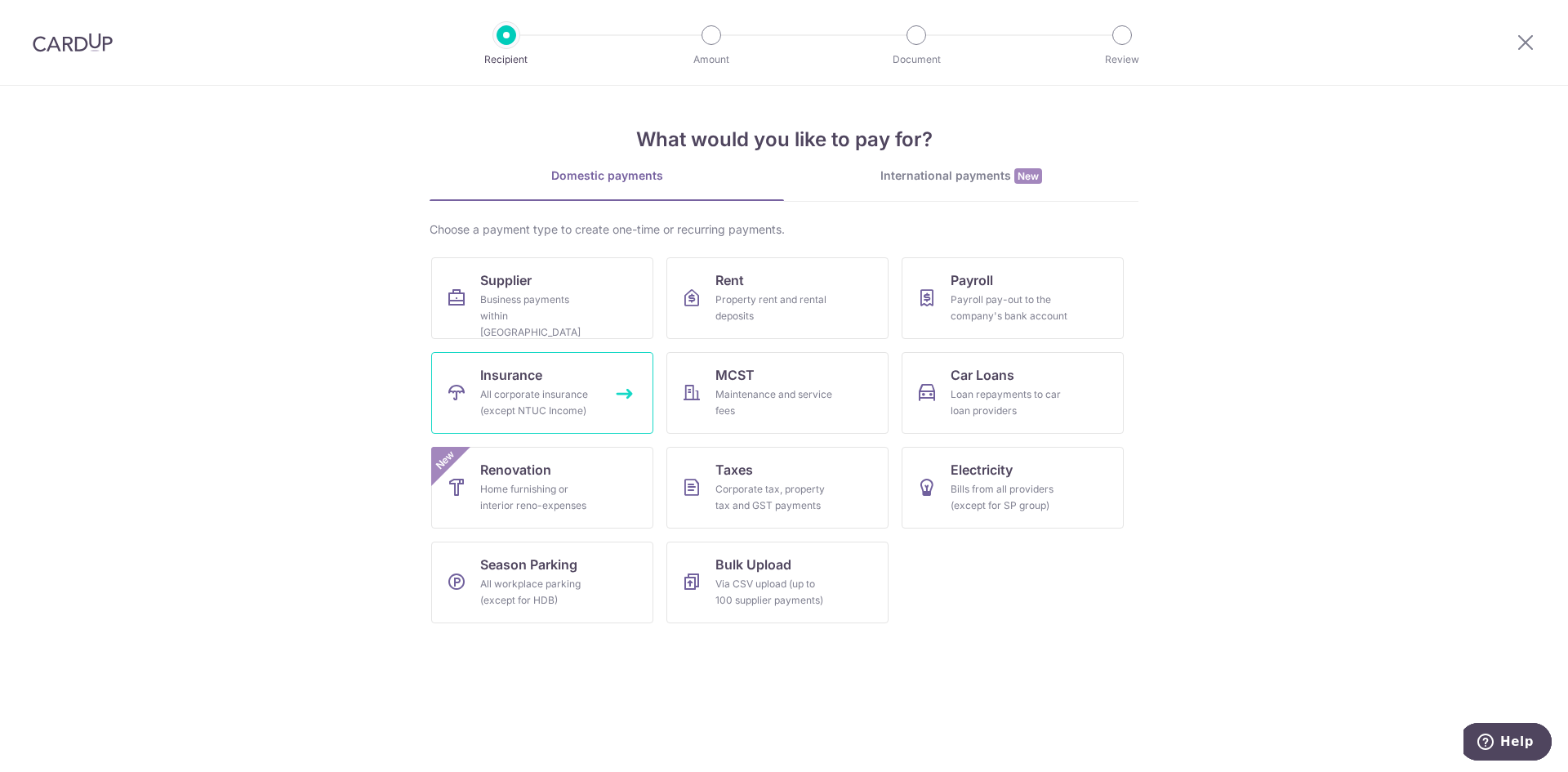
click at [506, 394] on div "All corporate insurance (except NTUC Income)" at bounding box center [539, 403] width 118 height 33
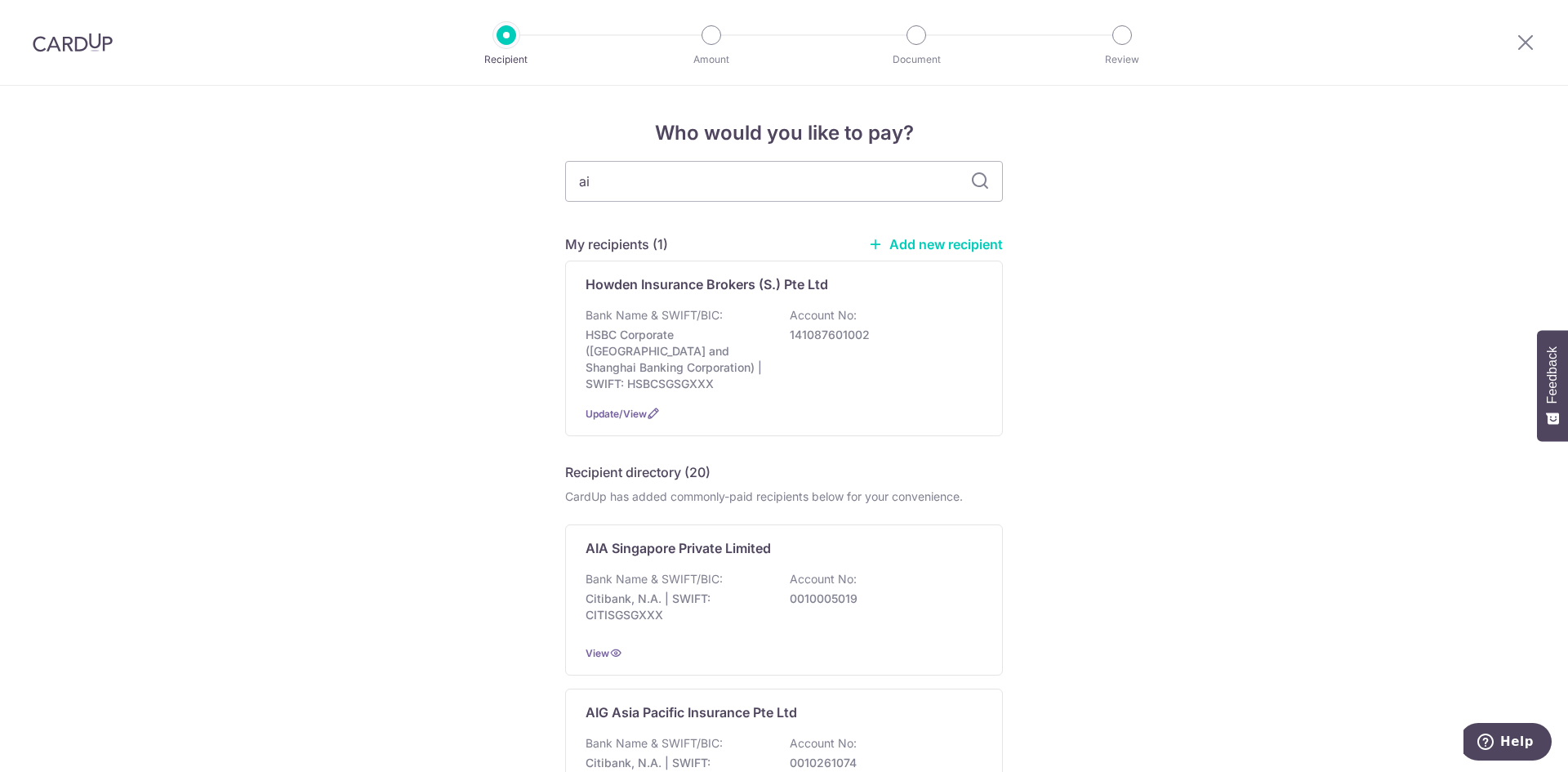
type input "aia"
